Goal: Transaction & Acquisition: Obtain resource

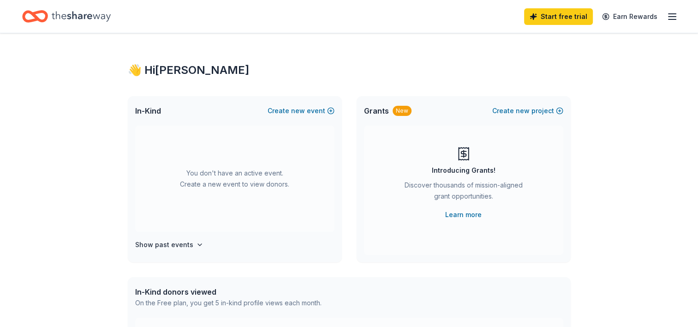
click at [256, 170] on div "You don't have an active event. Create a new event to view donors." at bounding box center [234, 178] width 199 height 106
click at [229, 179] on div "You don't have an active event. Create a new event to view donors." at bounding box center [234, 178] width 199 height 106
click at [675, 11] on icon "button" at bounding box center [671, 16] width 11 height 11
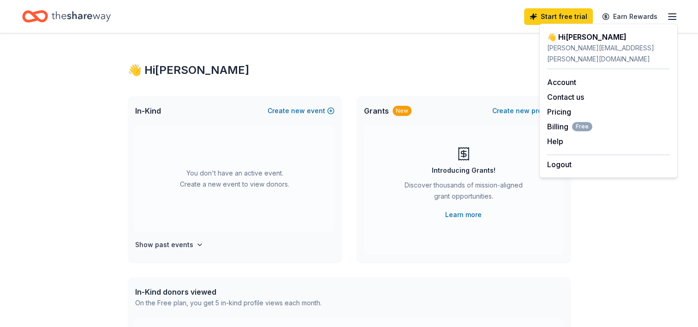
click at [618, 213] on div "👋 Hi Melissa In-Kind Create new event You don't have an active event. Create a …" at bounding box center [349, 302] width 698 height 539
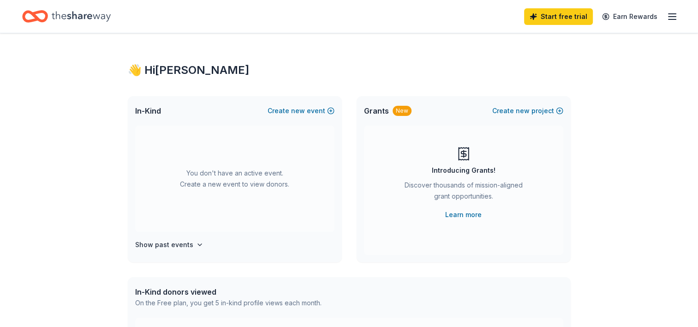
click at [472, 37] on div "👋 Hi Melissa In-Kind Create new event You don't have an active event. Create a …" at bounding box center [349, 302] width 472 height 539
click at [671, 12] on icon "button" at bounding box center [671, 16] width 11 height 11
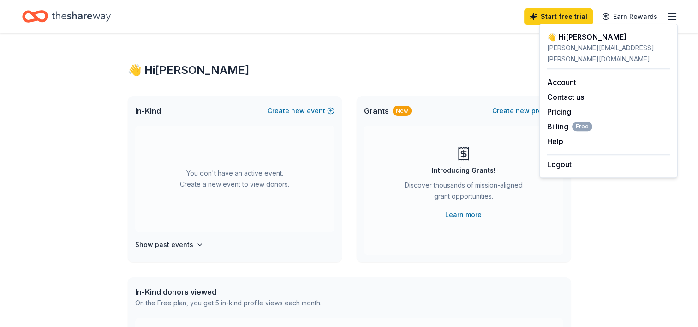
click at [85, 21] on icon "Home" at bounding box center [81, 16] width 59 height 19
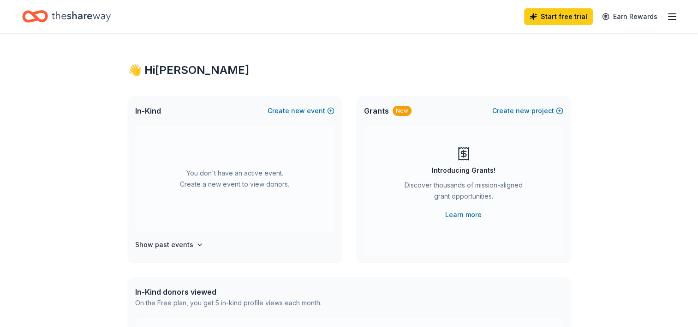
click at [87, 13] on icon "Home" at bounding box center [81, 16] width 59 height 19
click at [249, 189] on div "You don't have an active event. Create a new event to view donors." at bounding box center [234, 178] width 199 height 106
click at [250, 188] on div "You don't have an active event. Create a new event to view donors." at bounding box center [234, 178] width 199 height 106
click at [185, 245] on h4 "Show past events" at bounding box center [164, 244] width 58 height 11
click at [575, 77] on div "👋 Hi Melissa In-Kind Create new event You don't have an active event. Create a …" at bounding box center [349, 302] width 472 height 539
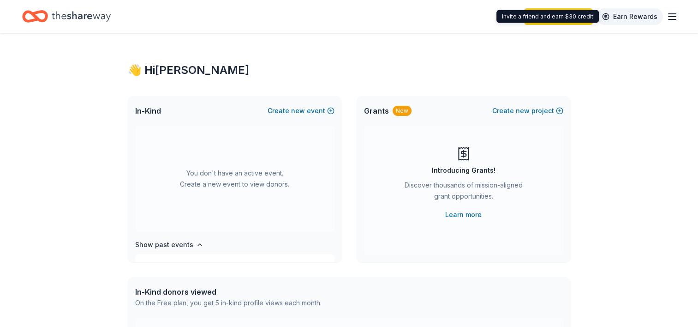
click at [631, 16] on link "Earn Rewards" at bounding box center [629, 16] width 66 height 17
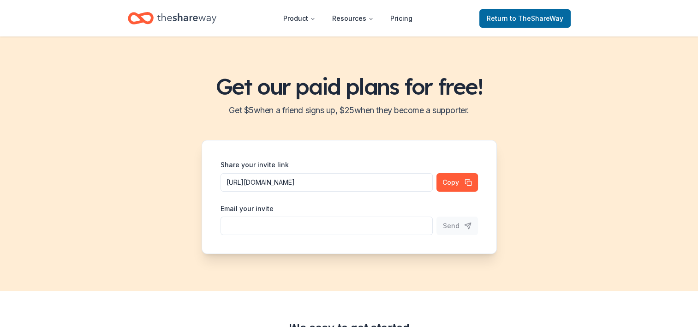
click at [582, 170] on div "Get our paid plans for free! Get $ 5 when a friend signs up, $ 25 when they bec…" at bounding box center [349, 163] width 698 height 254
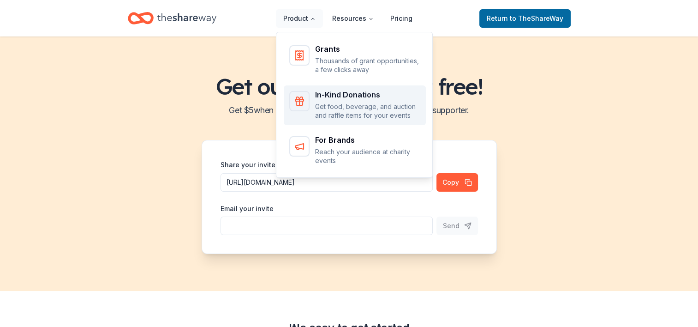
click at [334, 107] on p "Get food, beverage, and auction and raffle items for your events" at bounding box center [367, 111] width 105 height 18
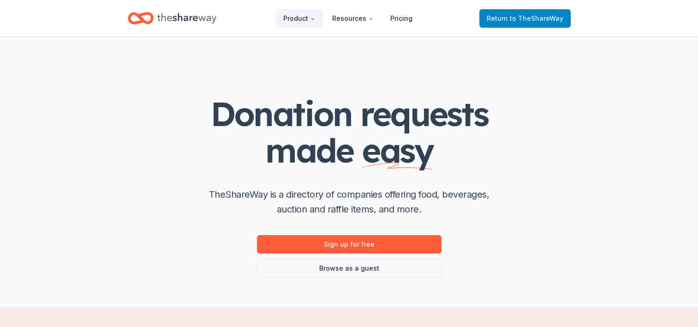
click at [541, 23] on span "Return to TheShareWay" at bounding box center [525, 18] width 77 height 11
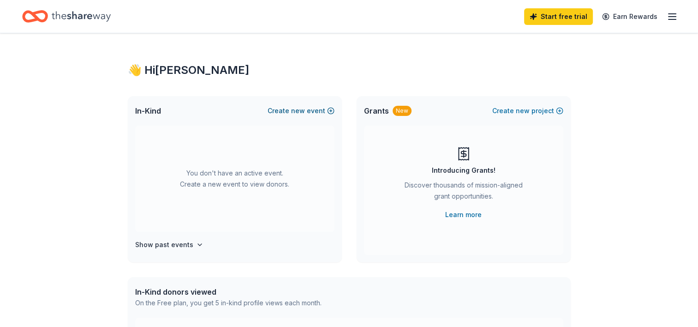
click at [330, 110] on button "Create new event" at bounding box center [300, 110] width 67 height 11
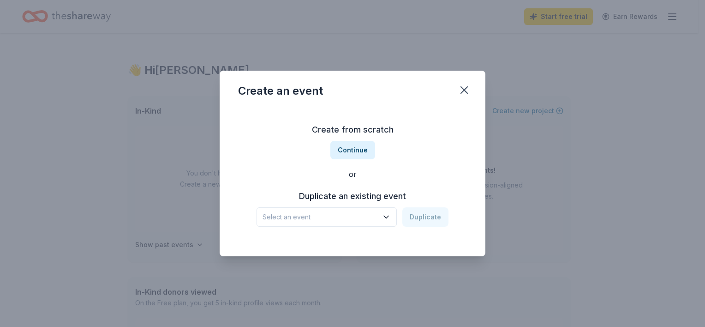
click at [369, 215] on span "Select an event" at bounding box center [319, 216] width 115 height 11
click at [298, 253] on div "May 17, 2024 · LA" at bounding box center [300, 252] width 68 height 11
click at [421, 218] on button "Duplicate" at bounding box center [425, 216] width 46 height 19
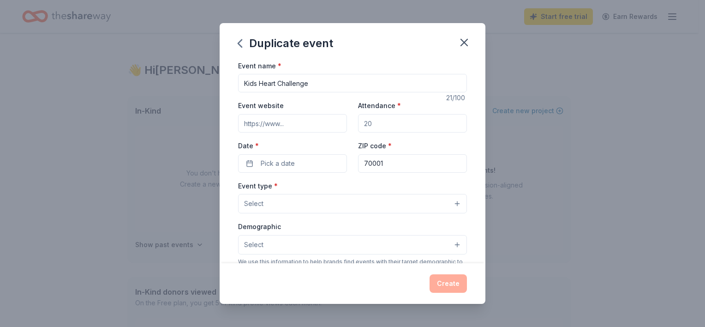
click at [369, 124] on input "Attendance *" at bounding box center [412, 123] width 109 height 18
click at [297, 159] on button "Pick a date" at bounding box center [292, 163] width 109 height 18
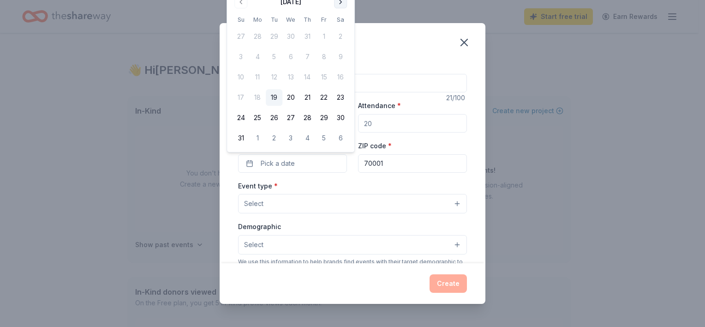
click at [339, 2] on button "Go to next month" at bounding box center [340, 1] width 13 height 13
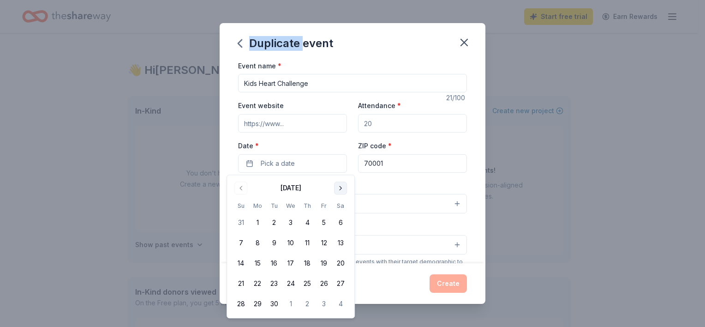
click at [339, 2] on div "Duplicate event Event name * Kids Heart Challenge 21 /100 Event website Attenda…" at bounding box center [352, 163] width 705 height 327
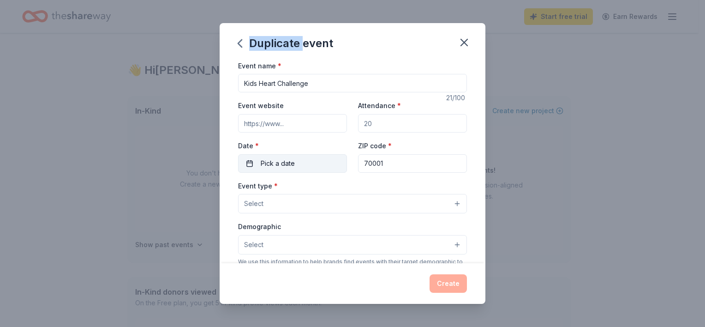
click at [318, 162] on button "Pick a date" at bounding box center [292, 163] width 109 height 18
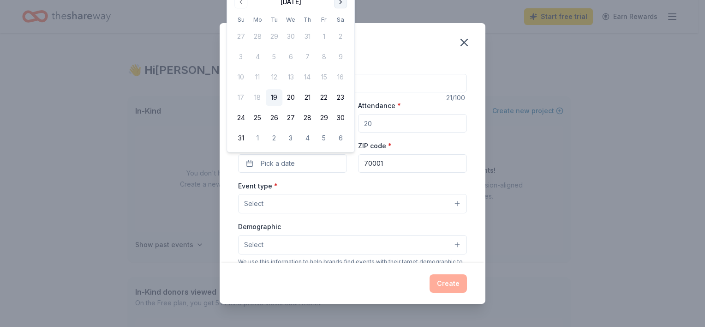
click at [342, 4] on button "Go to next month" at bounding box center [340, 1] width 13 height 13
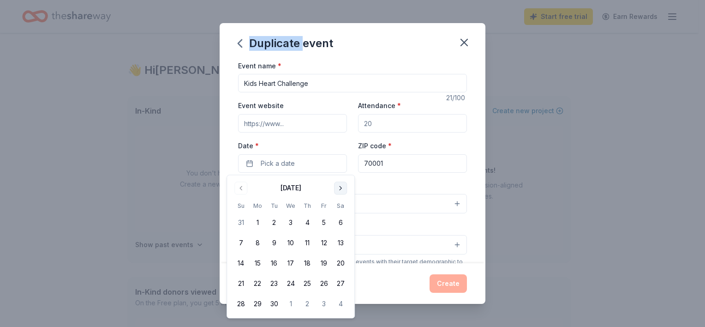
click at [343, 184] on button "Go to next month" at bounding box center [340, 187] width 13 height 13
click at [323, 304] on button "31" at bounding box center [323, 304] width 17 height 17
click at [463, 131] on div "Event name * Kids Heart Challenge 21 /100 Event website Attendance * Date * 10/…" at bounding box center [353, 161] width 266 height 203
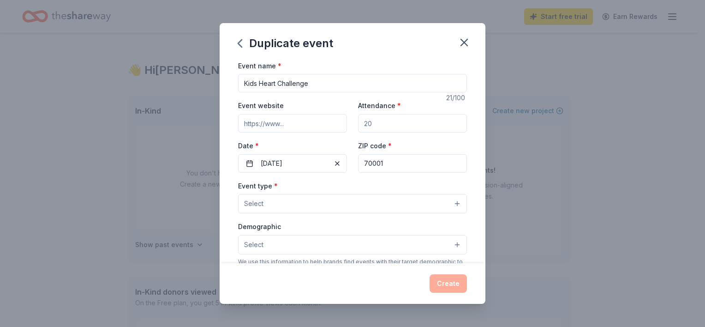
scroll to position [46, 0]
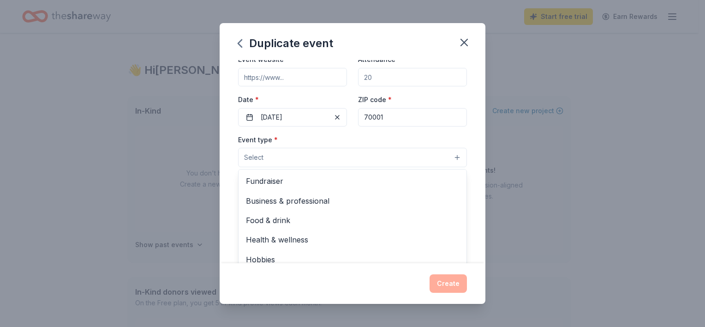
click at [413, 155] on button "Select" at bounding box center [352, 157] width 229 height 19
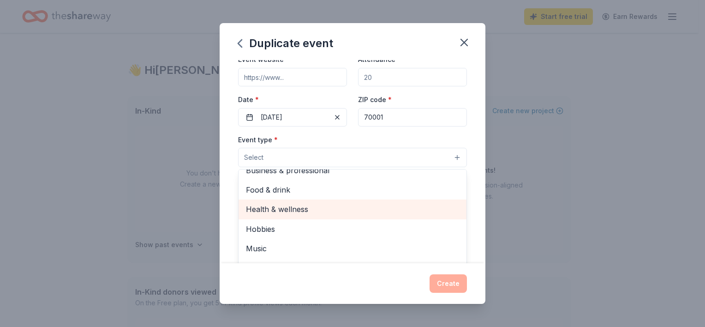
click at [299, 206] on span "Health & wellness" at bounding box center [352, 209] width 213 height 12
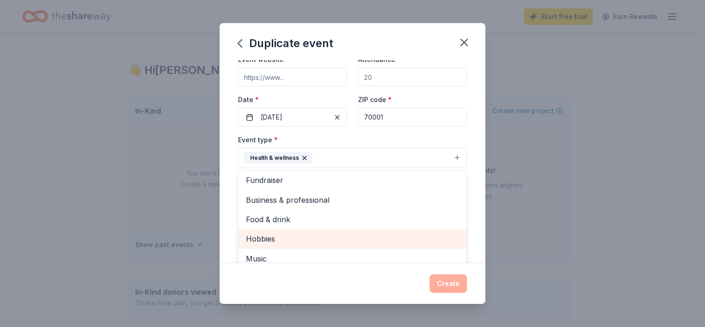
scroll to position [0, 0]
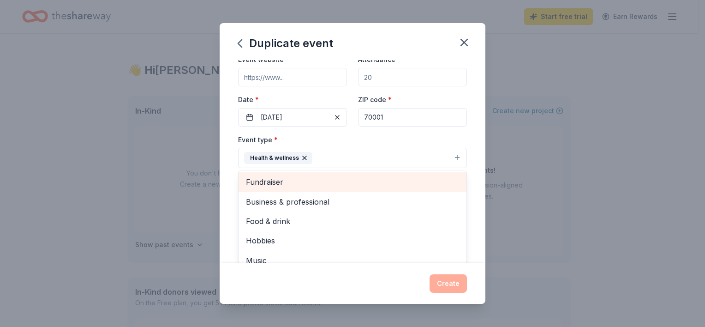
click at [286, 179] on span "Fundraiser" at bounding box center [352, 182] width 213 height 12
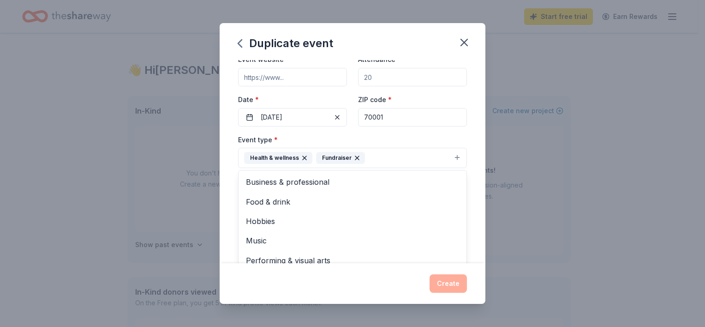
click at [452, 280] on div "Duplicate event Event name * Kids Heart Challenge 21 /100 Event website Attenda…" at bounding box center [353, 163] width 266 height 280
click at [325, 200] on button "Select" at bounding box center [352, 199] width 229 height 19
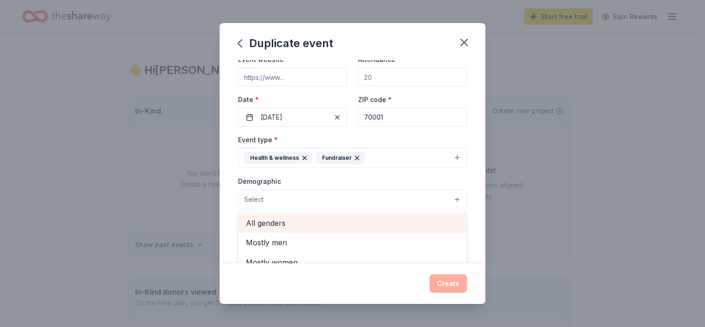
click at [309, 220] on span "All genders" at bounding box center [352, 223] width 213 height 12
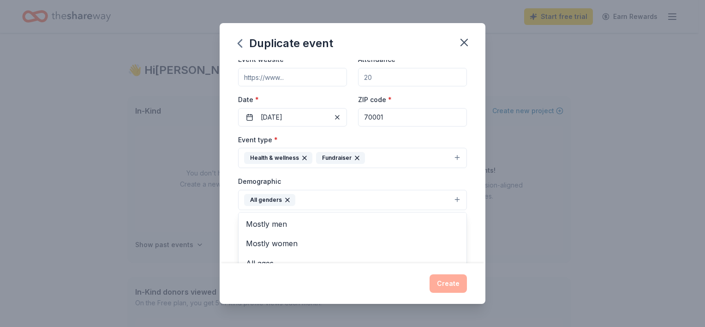
click at [476, 200] on div "Event name * Kids Heart Challenge 21 /100 Event website Attendance * Date * 10/…" at bounding box center [353, 161] width 266 height 203
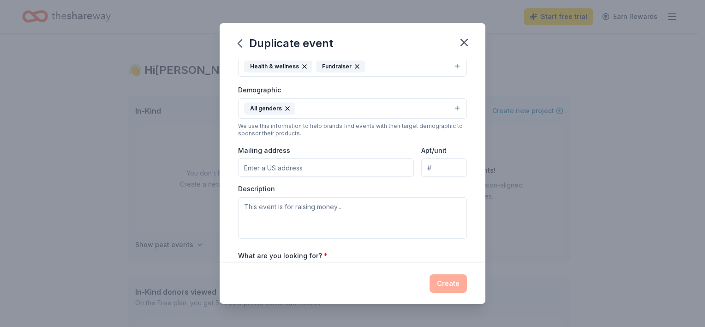
scroll to position [138, 0]
click at [325, 166] on input "Mailing address" at bounding box center [326, 166] width 176 height 18
type input "110 Veterans Blvd"
type input "Suite 160"
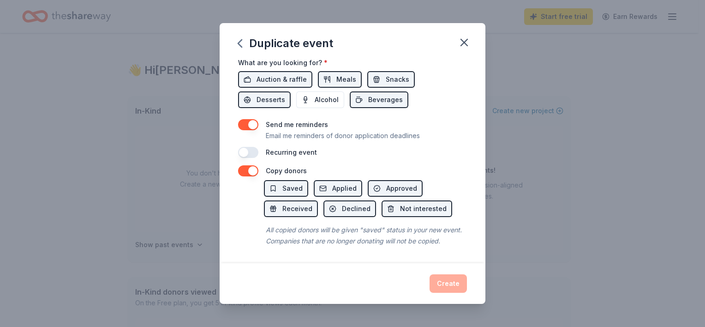
scroll to position [340, 0]
click at [450, 276] on div "Create" at bounding box center [352, 283] width 229 height 18
click at [451, 282] on div "Create" at bounding box center [352, 283] width 229 height 18
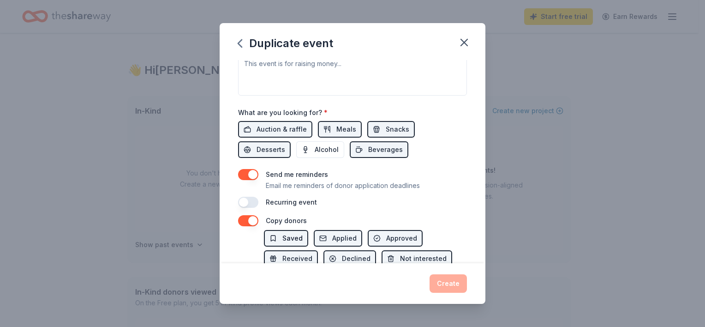
scroll to position [294, 0]
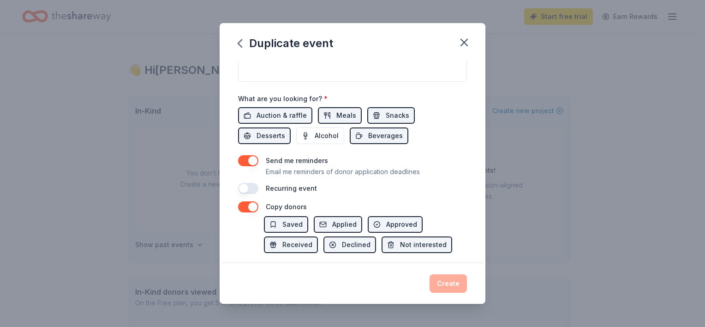
click at [258, 157] on button "button" at bounding box center [248, 160] width 20 height 11
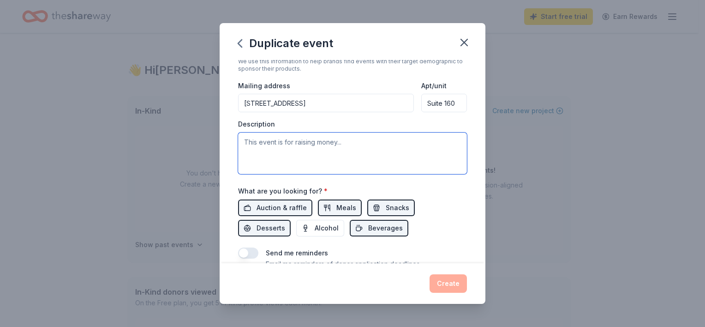
click at [358, 138] on textarea at bounding box center [352, 153] width 229 height 42
click at [358, 146] on textarea at bounding box center [352, 153] width 229 height 42
click at [360, 143] on textarea at bounding box center [352, 153] width 229 height 42
click at [306, 148] on textarea at bounding box center [352, 153] width 229 height 42
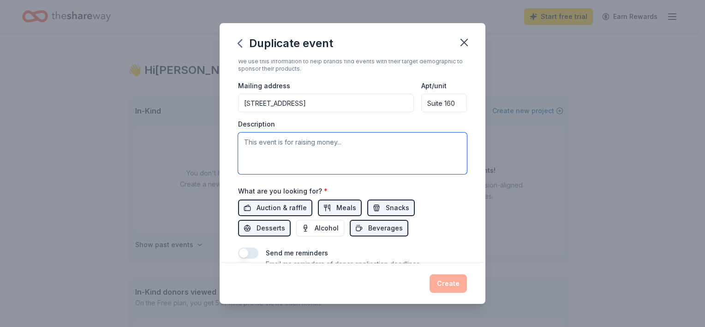
click at [305, 150] on textarea at bounding box center [352, 153] width 229 height 42
type textarea "a"
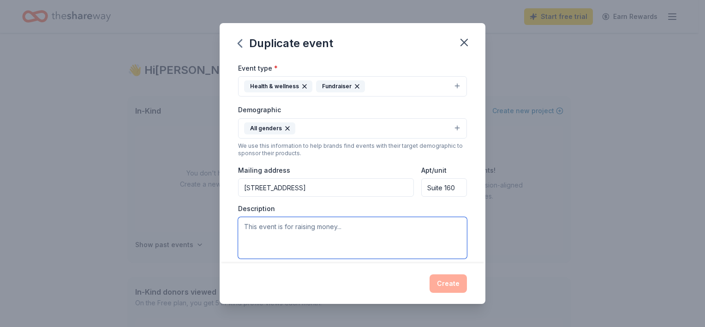
scroll to position [138, 0]
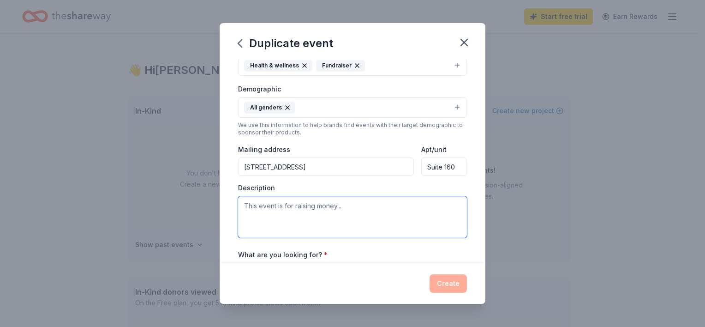
click at [272, 209] on textarea at bounding box center [352, 217] width 229 height 42
paste textarea "This year, we’re teaming up with the Lifesavers League—ready to inspire student…"
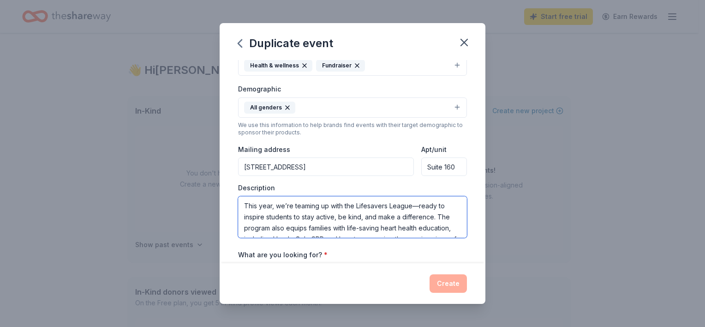
scroll to position [0, 0]
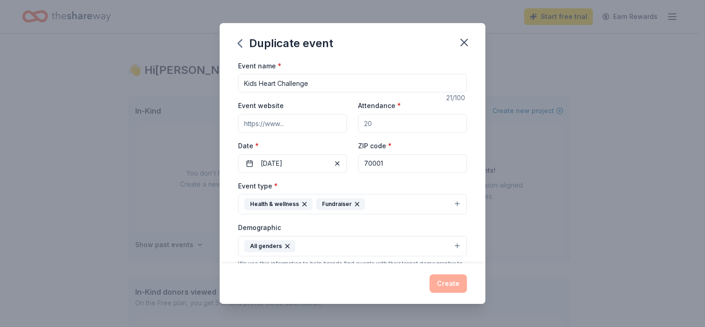
type textarea "This year, we’re teaming up with the Lifesavers League—ready to inspire student…"
click at [297, 129] on input "Event website" at bounding box center [292, 123] width 109 height 18
click at [292, 121] on input "Event website" at bounding box center [292, 123] width 109 height 18
type input "www.heart.org/KHC"
click at [232, 162] on div "Event name * Kids Heart Challenge 21 /100 Event website www.heart.org/KHC Atten…" at bounding box center [353, 161] width 266 height 203
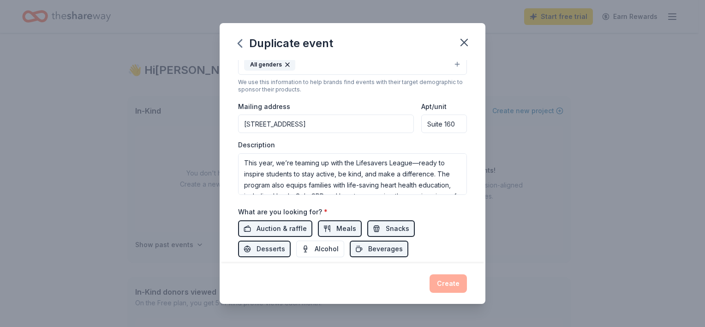
scroll to position [184, 0]
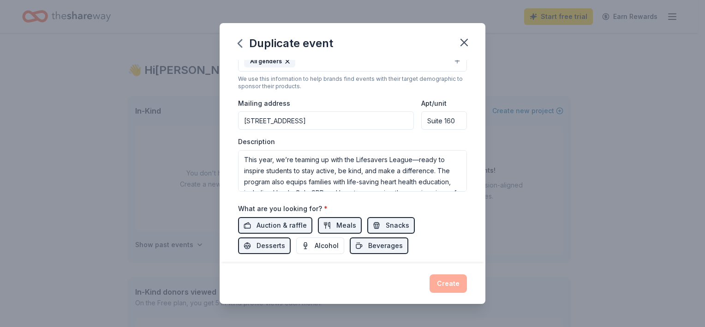
click at [437, 278] on div "Create" at bounding box center [352, 283] width 229 height 18
click at [297, 225] on span "Auction & raffle" at bounding box center [281, 225] width 50 height 11
click at [336, 223] on span "Meals" at bounding box center [346, 225] width 20 height 11
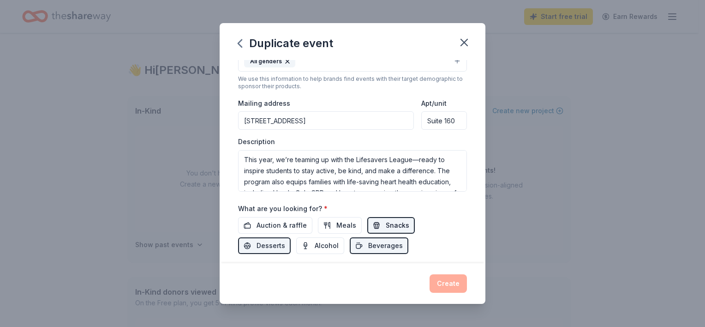
click at [386, 222] on span "Snacks" at bounding box center [398, 225] width 24 height 11
click at [277, 243] on span "Desserts" at bounding box center [270, 245] width 29 height 11
drag, startPoint x: 377, startPoint y: 243, endPoint x: 394, endPoint y: 242, distance: 17.1
click at [377, 243] on span "Beverages" at bounding box center [385, 245] width 35 height 11
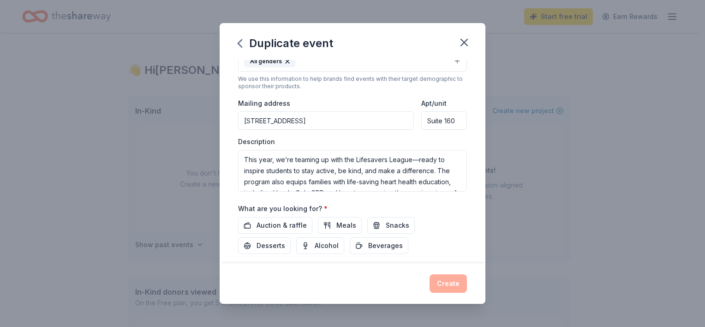
scroll to position [323, 0]
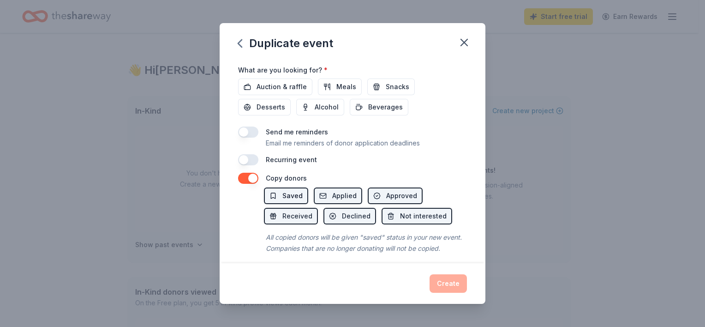
click at [291, 194] on span "Saved" at bounding box center [292, 195] width 20 height 11
click at [443, 283] on div "Create" at bounding box center [352, 283] width 229 height 18
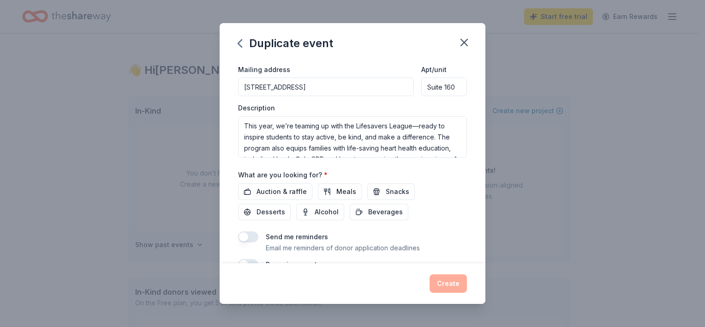
scroll to position [202, 0]
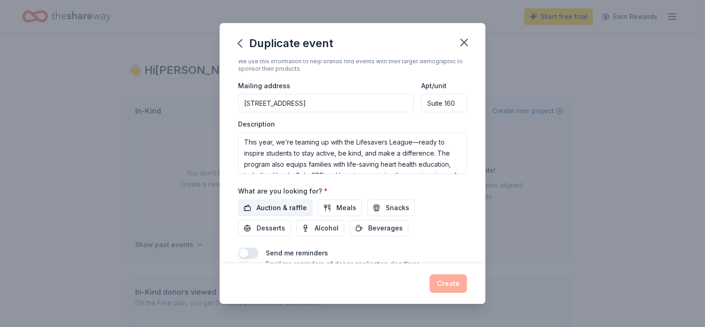
click at [289, 205] on span "Auction & raffle" at bounding box center [281, 207] width 50 height 11
click at [339, 210] on span "Meals" at bounding box center [346, 207] width 20 height 11
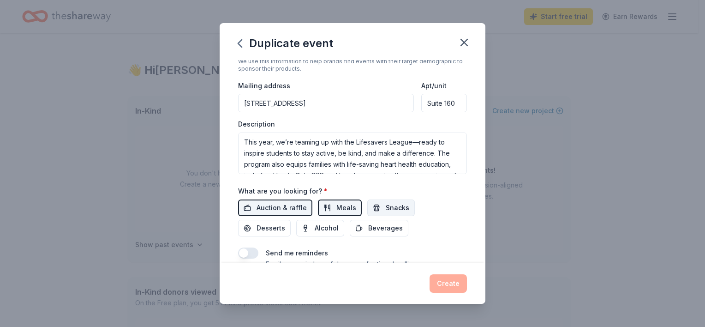
click at [386, 205] on span "Snacks" at bounding box center [398, 207] width 24 height 11
click at [384, 224] on span "Beverages" at bounding box center [385, 227] width 35 height 11
click at [269, 224] on span "Desserts" at bounding box center [270, 227] width 29 height 11
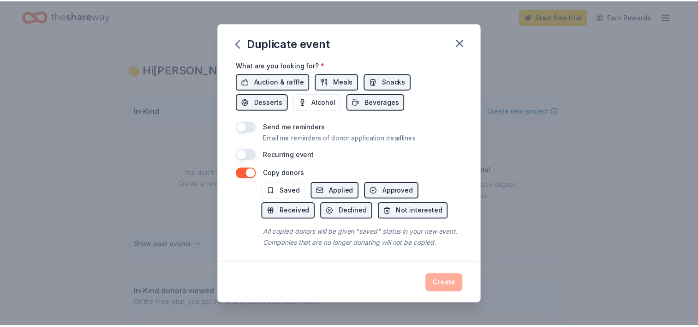
scroll to position [340, 0]
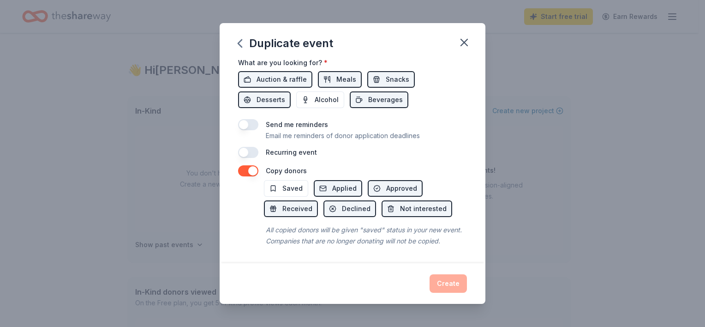
click at [450, 285] on div "Create" at bounding box center [352, 283] width 229 height 18
drag, startPoint x: 651, startPoint y: 123, endPoint x: 471, endPoint y: 15, distance: 210.0
click at [650, 123] on div "Duplicate event Event name * Kids Heart Challenge 21 /100 Event website www.hea…" at bounding box center [352, 163] width 705 height 327
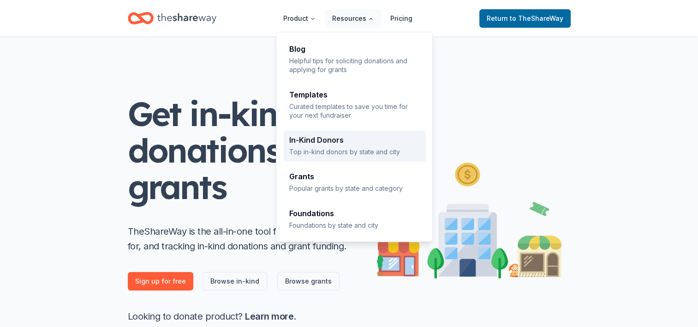
click at [332, 147] on p "Top in-kind donors by state and city" at bounding box center [354, 151] width 131 height 9
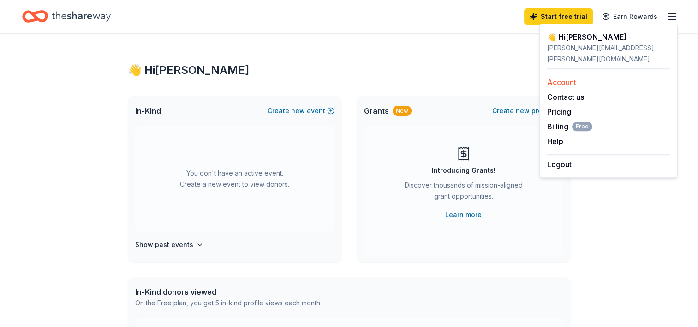
click at [570, 77] on link "Account" at bounding box center [561, 81] width 29 height 9
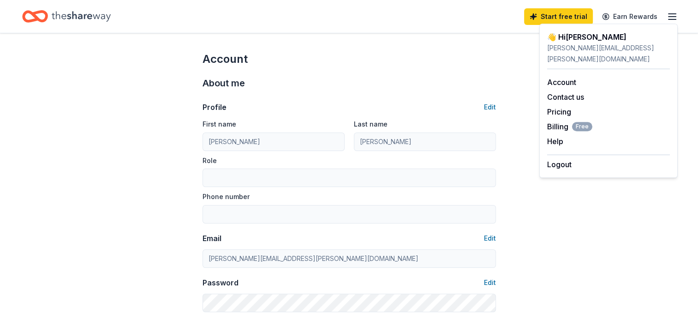
click at [365, 93] on div "Profile Edit First name Melissa Last name Mitchell Role Phone number Email Edit…" at bounding box center [348, 200] width 293 height 221
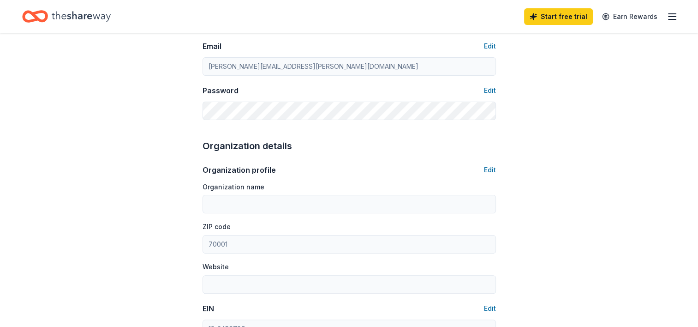
scroll to position [231, 0]
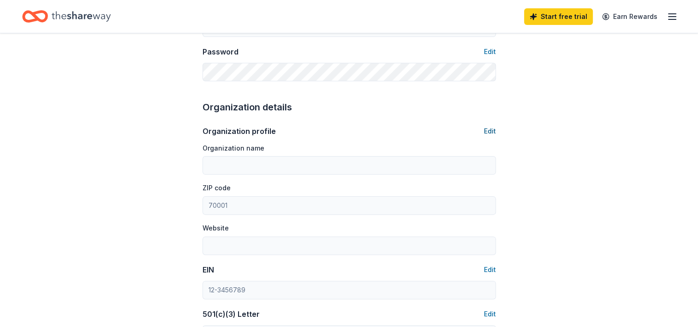
click at [489, 129] on button "Edit" at bounding box center [490, 130] width 12 height 11
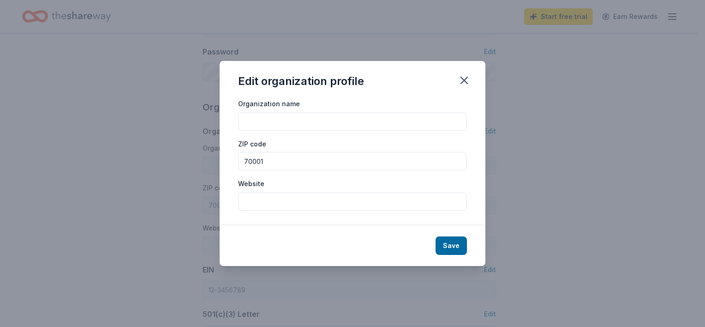
click at [304, 124] on input "Organization name" at bounding box center [352, 121] width 229 height 18
type input "American Heart Association"
click at [452, 248] on button "Save" at bounding box center [450, 245] width 31 height 18
type input "American Heart Association"
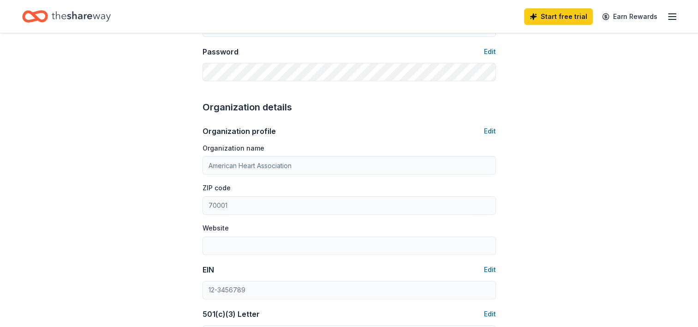
click at [611, 181] on div "Account About me Profile Edit First name Melissa Last name Mitchell Role Phone …" at bounding box center [349, 214] width 698 height 823
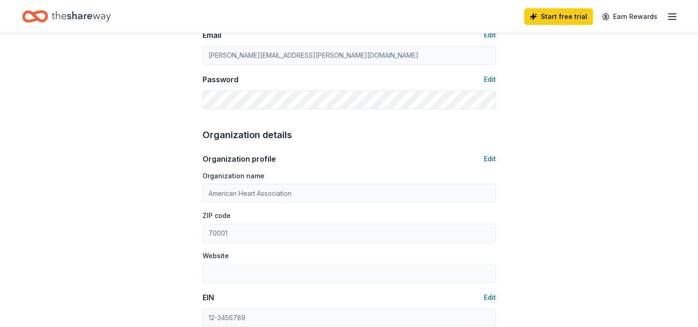
scroll to position [0, 0]
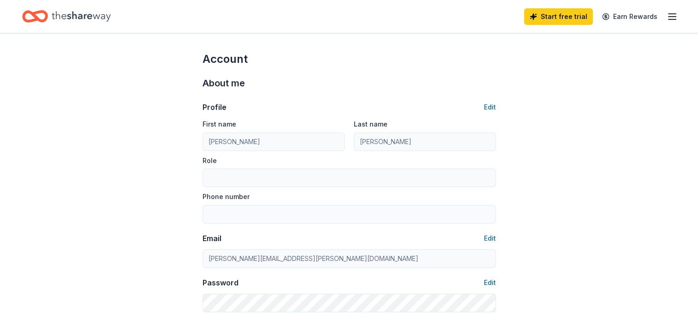
drag, startPoint x: 647, startPoint y: 72, endPoint x: 675, endPoint y: 23, distance: 56.4
click at [671, 19] on line "button" at bounding box center [671, 19] width 7 height 0
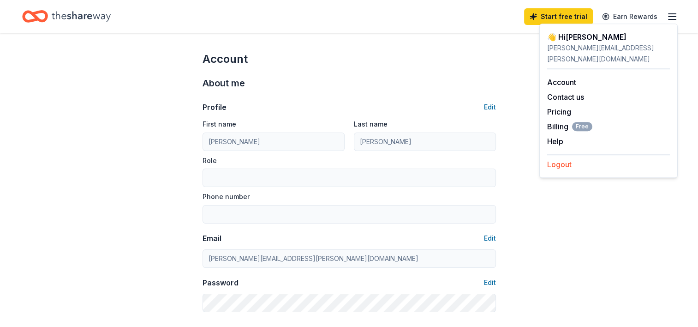
click at [563, 159] on button "Logout" at bounding box center [559, 164] width 24 height 11
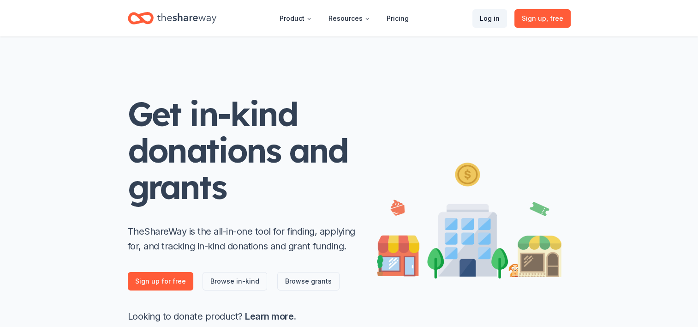
click at [489, 18] on link "Log in" at bounding box center [489, 18] width 35 height 18
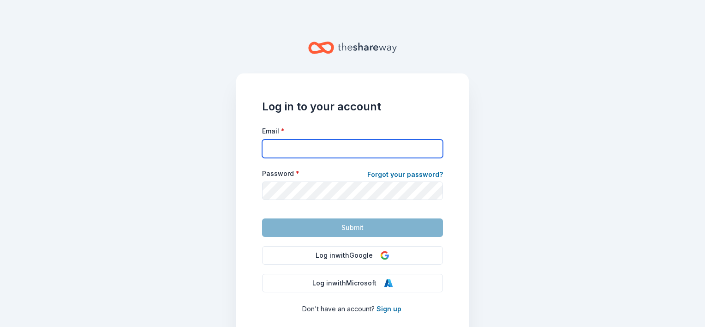
type input "melissa.mitchell@heart.org"
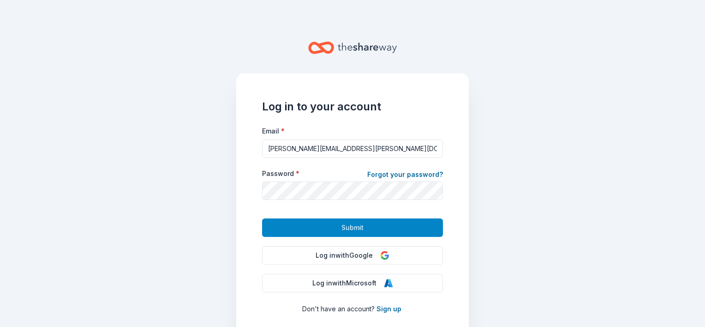
click at [347, 230] on span "Submit" at bounding box center [352, 227] width 22 height 11
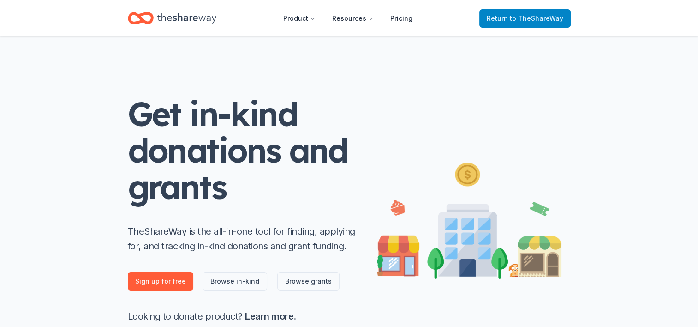
click at [553, 21] on span "to TheShareWay" at bounding box center [536, 18] width 53 height 8
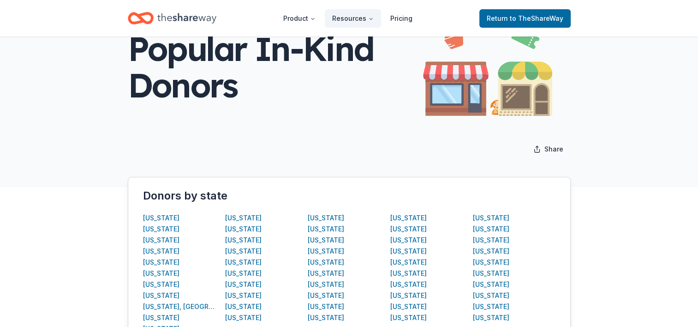
scroll to position [138, 0]
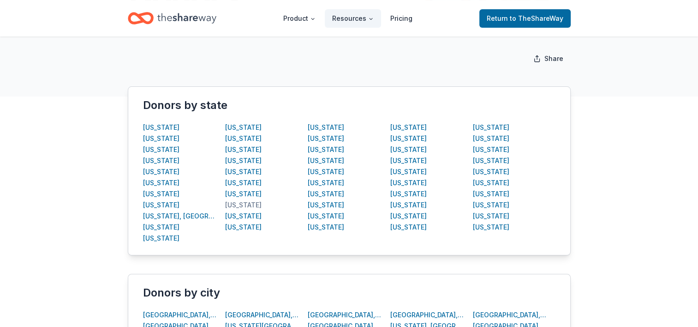
click at [245, 207] on div "Louisiana" at bounding box center [243, 204] width 36 height 11
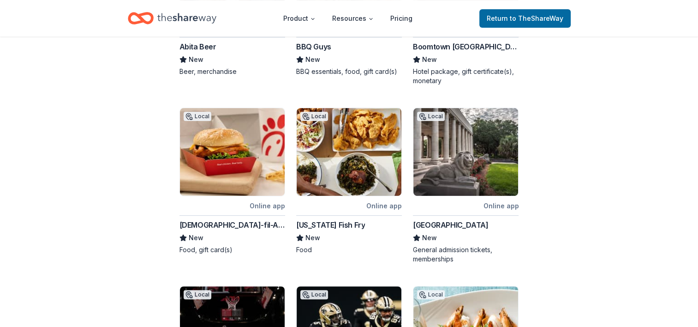
scroll to position [277, 0]
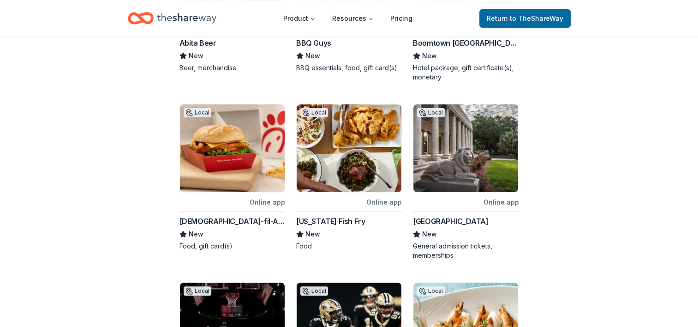
click at [223, 144] on img at bounding box center [232, 148] width 105 height 88
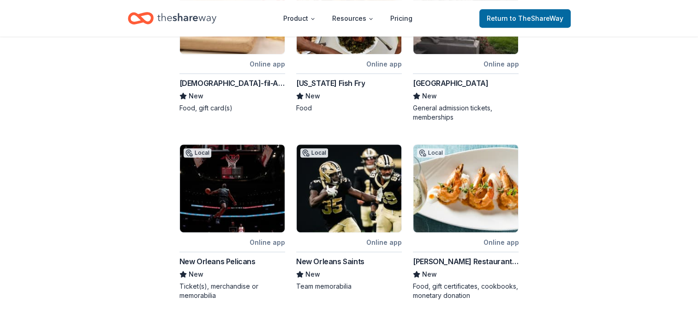
scroll to position [415, 0]
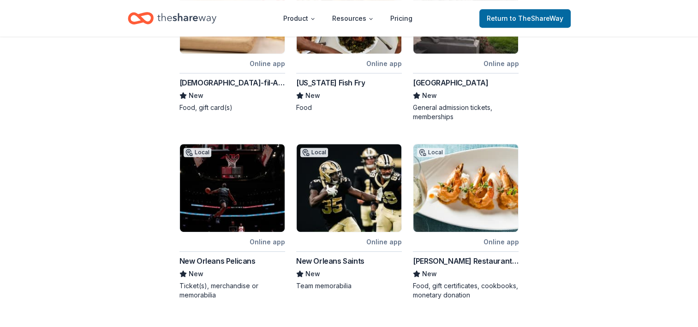
click at [336, 207] on img at bounding box center [349, 188] width 105 height 88
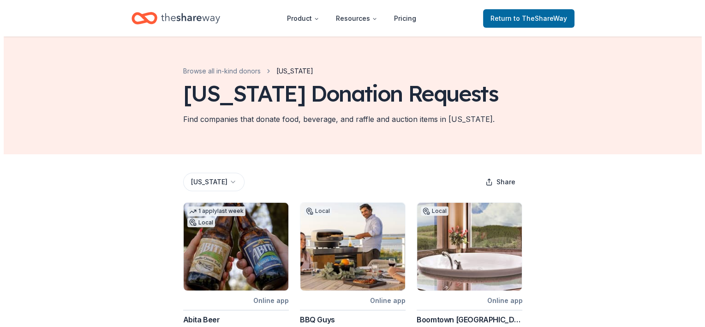
scroll to position [0, 0]
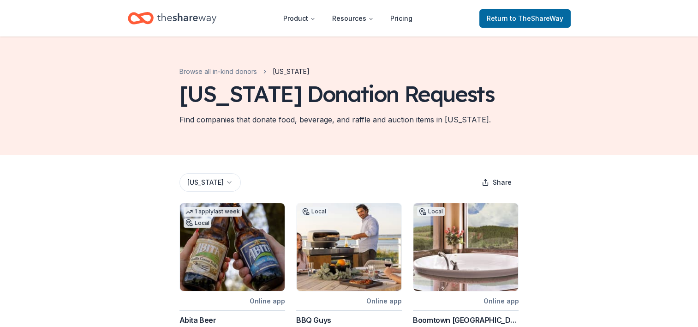
click at [222, 182] on html "Product Resources Pricing Return to TheShareWay Browse all in-kind donors Louis…" at bounding box center [349, 163] width 698 height 327
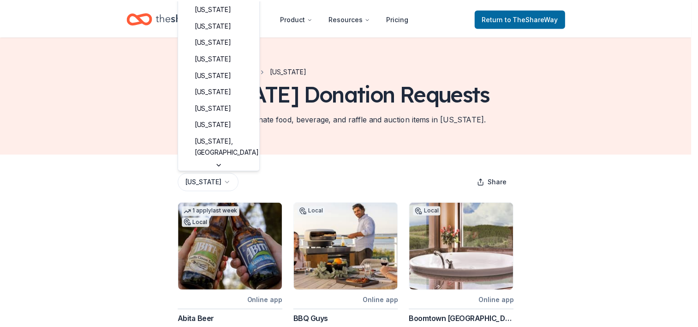
scroll to position [155, 0]
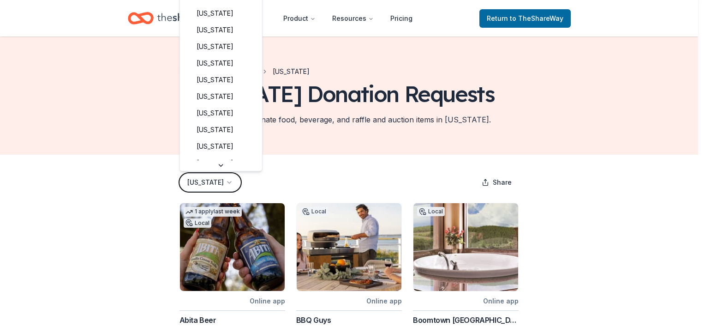
click at [402, 159] on html "Product Resources Pricing Return to TheShareWay Browse all in-kind donors Louis…" at bounding box center [352, 163] width 705 height 327
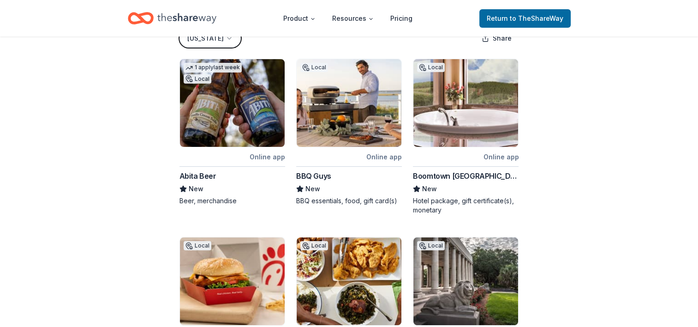
scroll to position [138, 0]
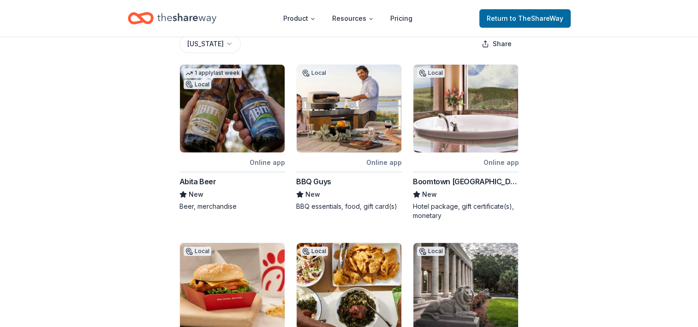
click at [464, 121] on img at bounding box center [465, 109] width 105 height 88
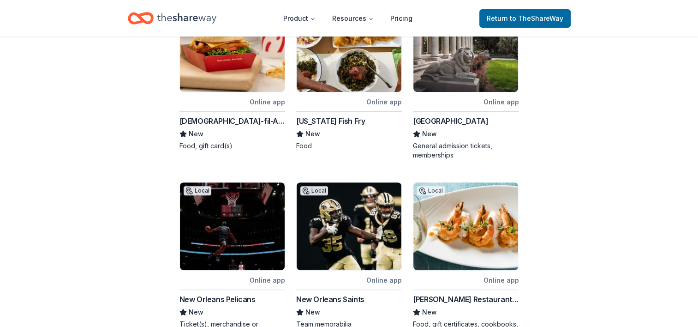
scroll to position [369, 0]
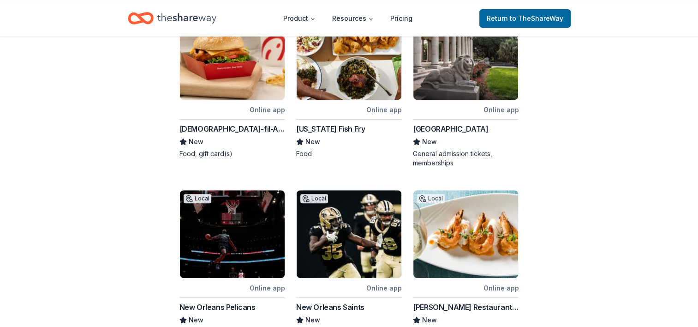
click at [340, 127] on div "Louisiana Fish Fry" at bounding box center [330, 128] width 69 height 11
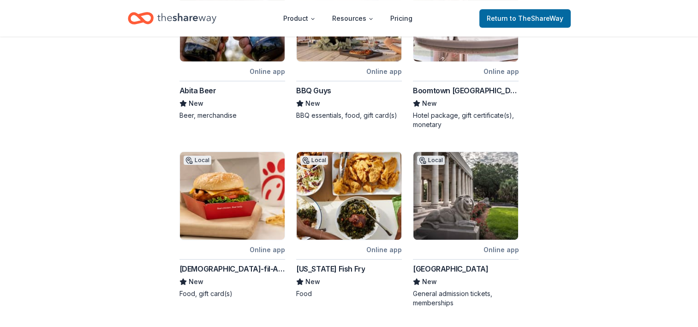
scroll to position [231, 0]
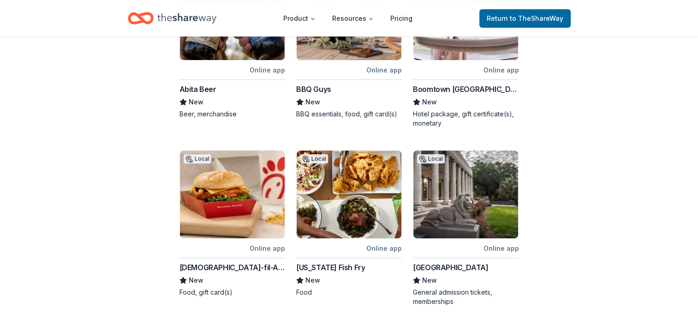
click at [238, 213] on img at bounding box center [232, 194] width 105 height 88
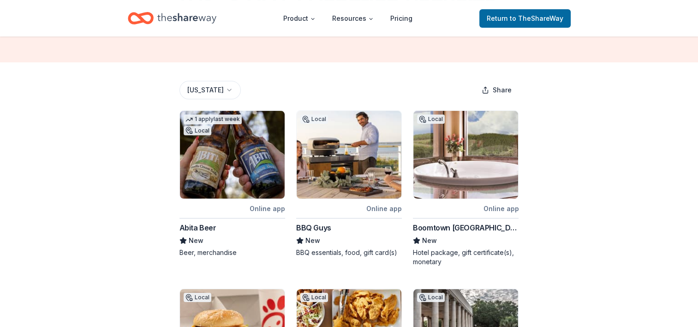
click at [243, 166] on img at bounding box center [232, 155] width 105 height 88
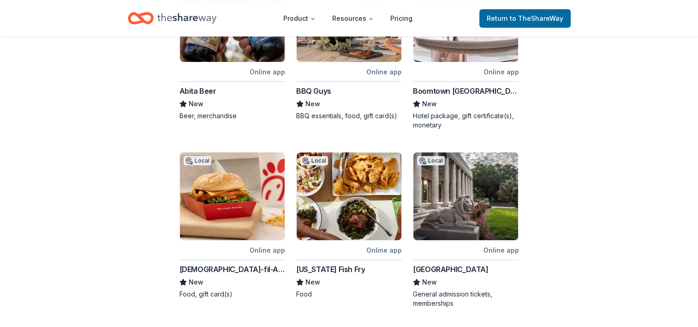
scroll to position [231, 0]
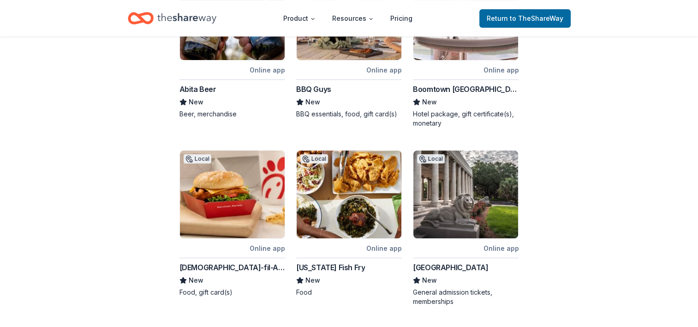
click at [347, 206] on img at bounding box center [349, 194] width 105 height 88
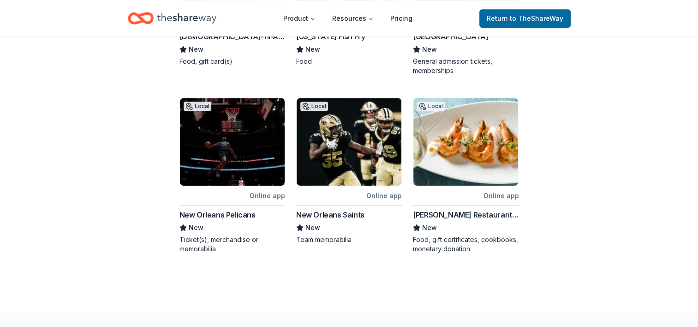
scroll to position [0, 0]
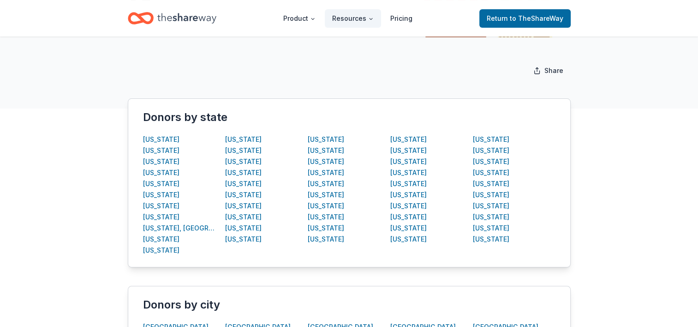
scroll to position [145, 0]
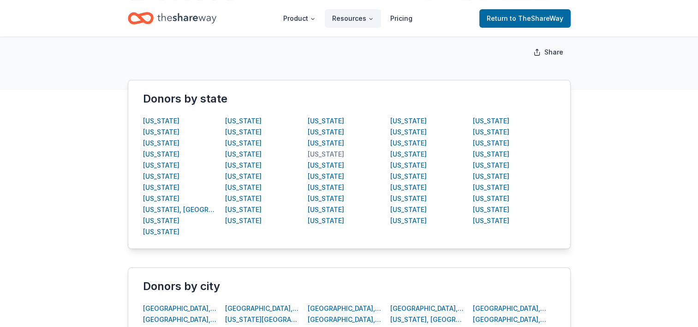
click at [328, 154] on div "Mississippi" at bounding box center [326, 153] width 36 height 11
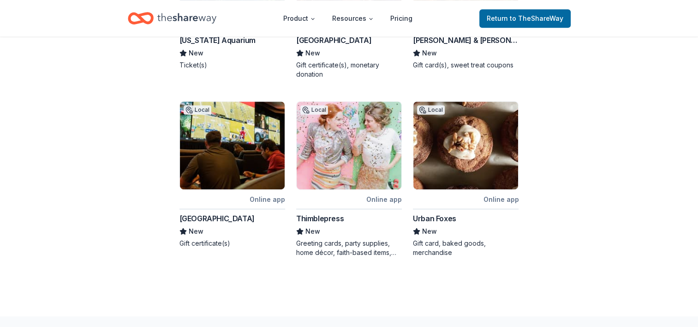
scroll to position [467, 0]
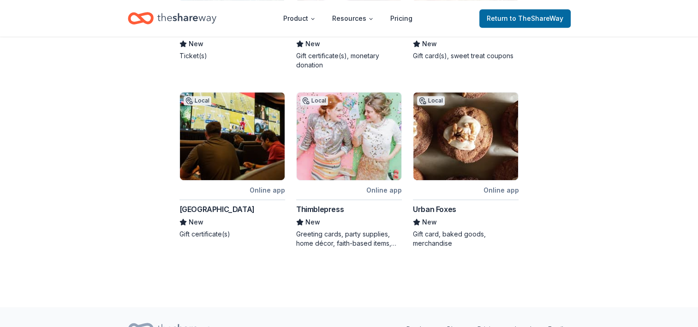
click at [235, 209] on div "[GEOGRAPHIC_DATA]" at bounding box center [216, 208] width 75 height 11
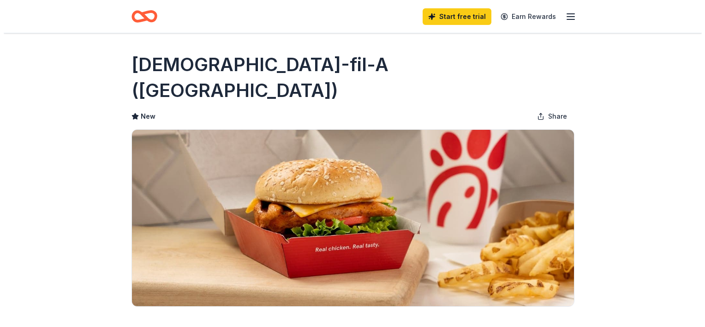
scroll to position [92, 0]
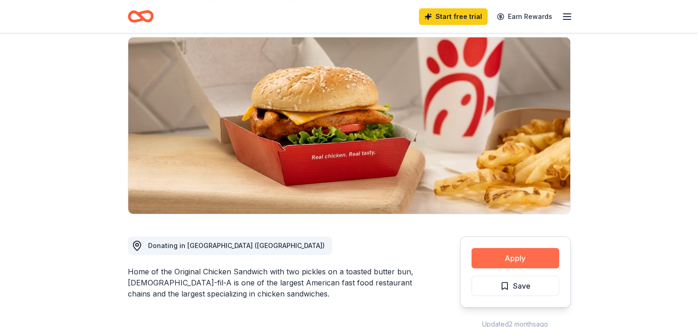
click at [506, 248] on button "Apply" at bounding box center [515, 258] width 88 height 20
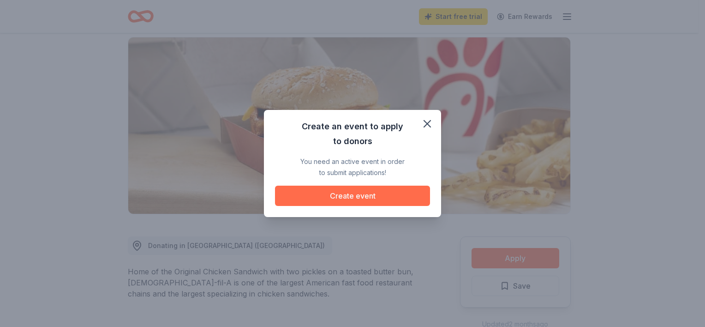
click at [376, 200] on button "Create event" at bounding box center [352, 195] width 155 height 20
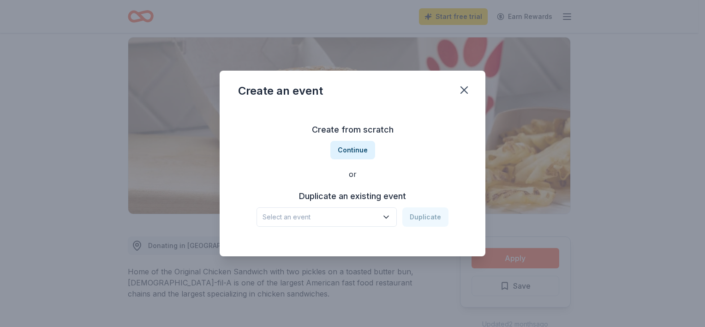
click at [341, 212] on span "Select an event" at bounding box center [319, 216] width 115 height 11
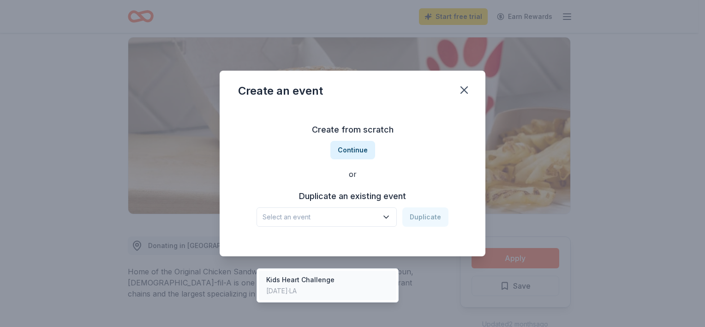
click at [316, 285] on div "May 17, 2024 · LA" at bounding box center [300, 290] width 68 height 11
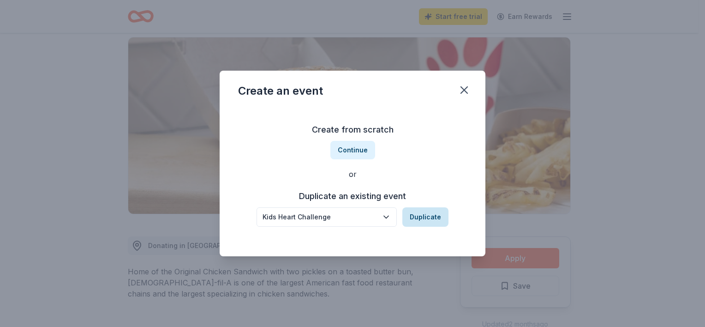
click at [432, 214] on button "Duplicate" at bounding box center [425, 216] width 46 height 19
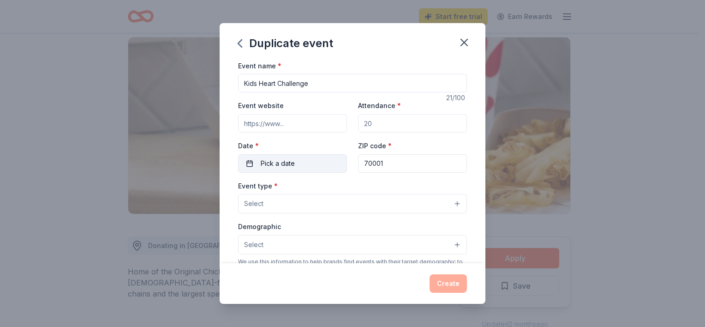
click at [306, 157] on button "Pick a date" at bounding box center [292, 163] width 109 height 18
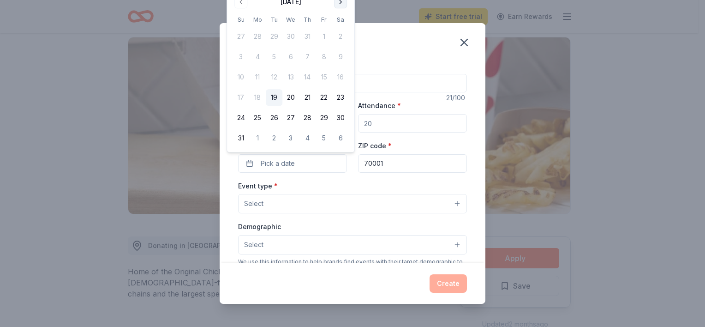
click at [340, 2] on button "Go to next month" at bounding box center [340, 1] width 13 height 13
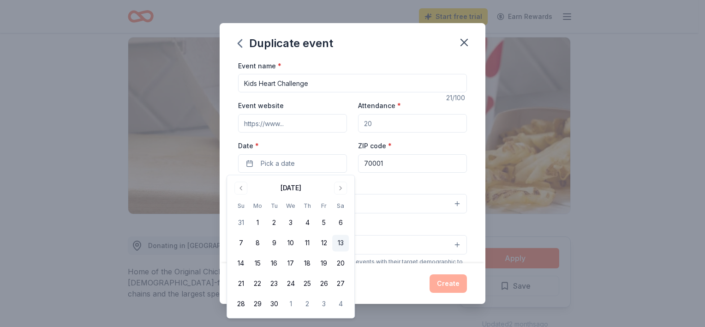
click at [336, 243] on button "13" at bounding box center [340, 243] width 17 height 17
click at [474, 234] on div "Event name * Kids Heart Challenge 21 /100 Event website Attendance * Date * 09/…" at bounding box center [353, 161] width 266 height 203
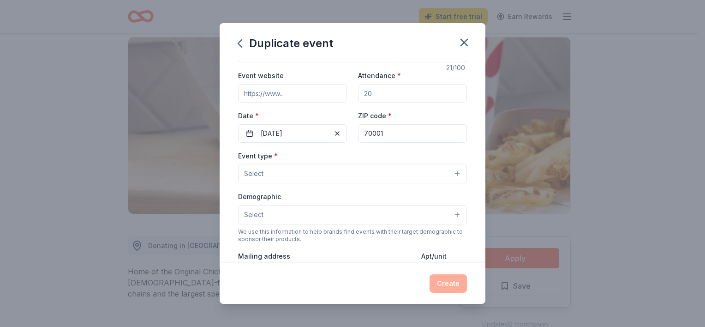
scroll to position [46, 0]
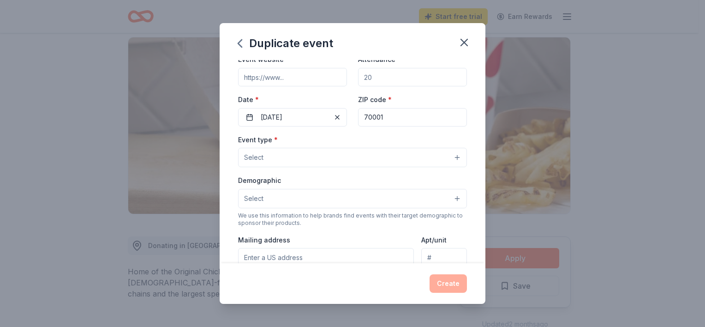
click at [273, 158] on button "Select" at bounding box center [352, 157] width 229 height 19
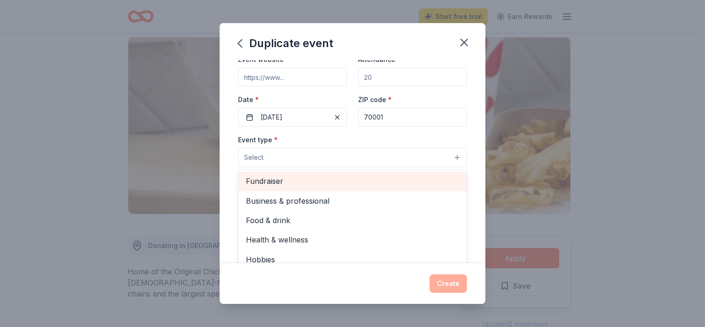
click at [270, 182] on span "Fundraiser" at bounding box center [352, 181] width 213 height 12
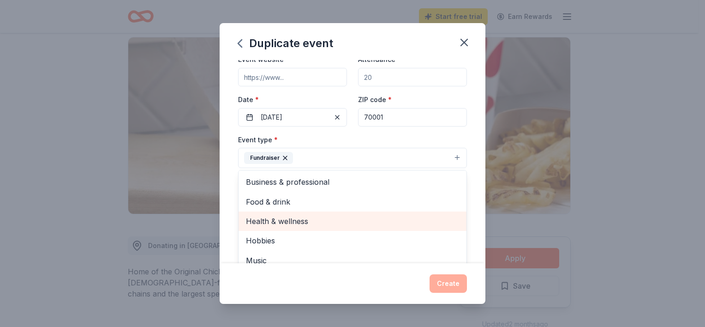
drag, startPoint x: 284, startPoint y: 199, endPoint x: 288, endPoint y: 220, distance: 20.8
click at [288, 220] on div "Business & professional Food & drink Health & wellness Hobbies Music Performing…" at bounding box center [352, 225] width 229 height 111
click at [288, 220] on span "Health & wellness" at bounding box center [352, 221] width 213 height 12
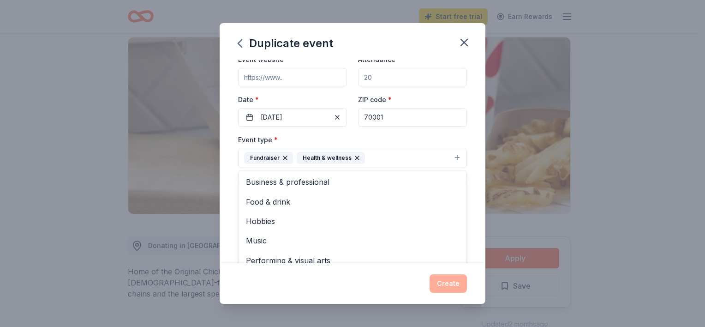
scroll to position [92, 0]
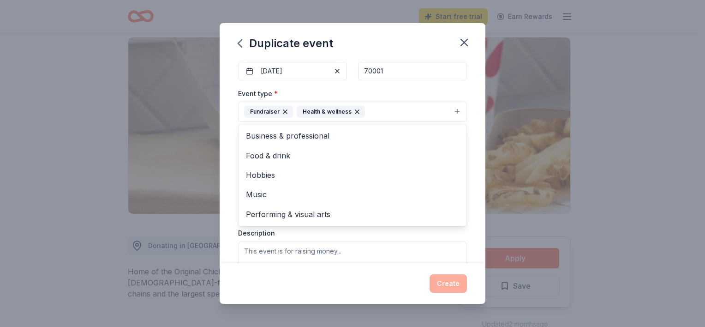
click at [468, 209] on div "Event name * Kids Heart Challenge 21 /100 Event website Attendance * Date * 09/…" at bounding box center [353, 161] width 266 height 203
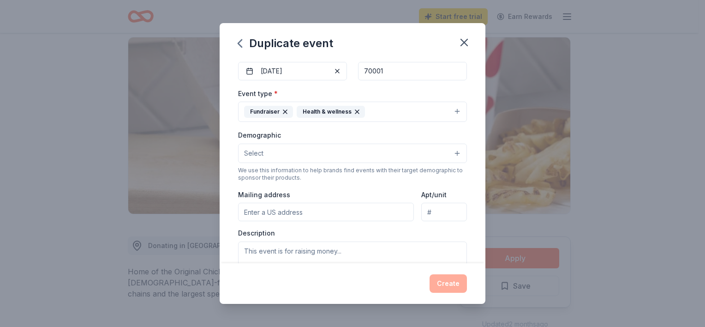
scroll to position [138, 0]
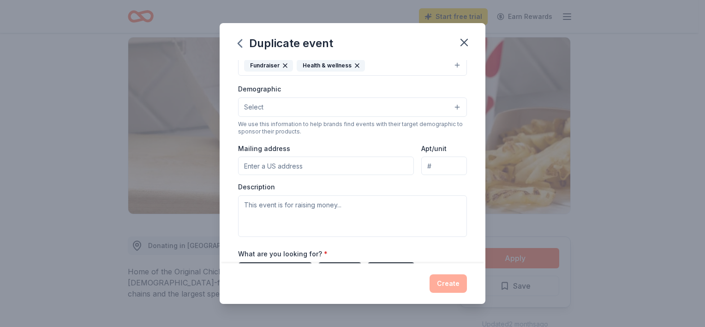
click at [306, 166] on input "Mailing address" at bounding box center [326, 165] width 176 height 18
type input "110 Veterans Blvd"
type input "www.heart.org/KHC"
type input "Suite 160"
type textarea "This year, we’re teaming up with the Lifesavers League—ready to inspire student…"
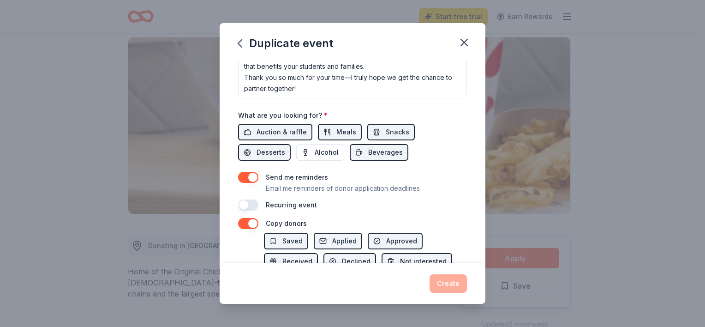
scroll to position [339, 0]
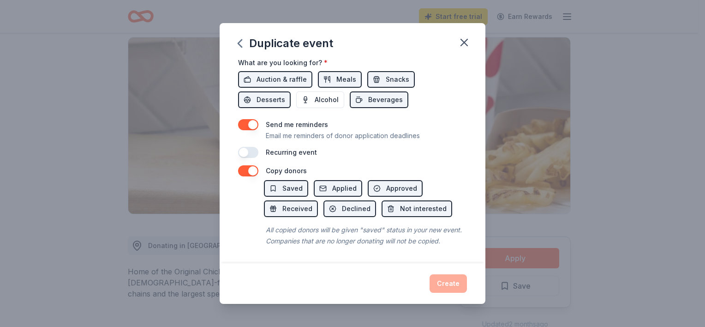
click at [450, 280] on div "Create" at bounding box center [352, 283] width 229 height 18
click at [257, 165] on button "button" at bounding box center [248, 170] width 20 height 11
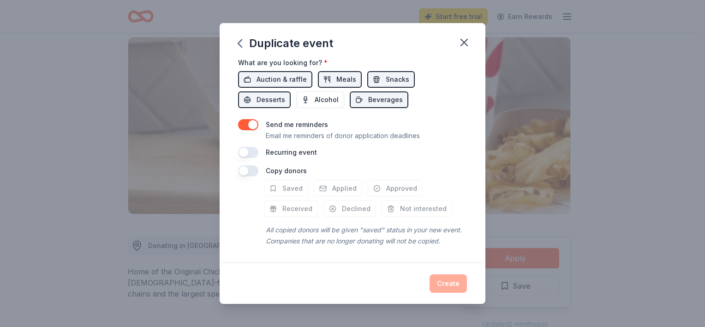
click at [254, 119] on button "button" at bounding box center [248, 124] width 20 height 11
click at [247, 119] on button "button" at bounding box center [248, 124] width 20 height 11
click at [243, 165] on button "button" at bounding box center [248, 170] width 20 height 11
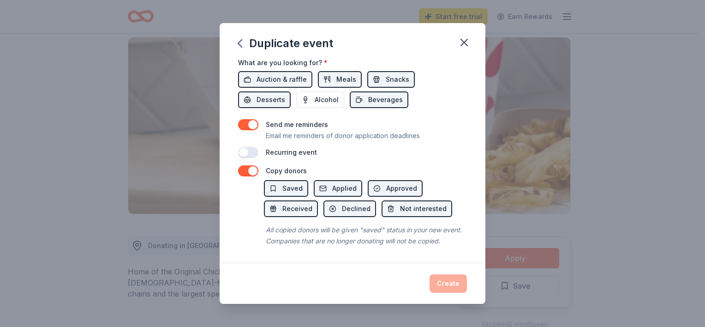
click at [245, 147] on button "button" at bounding box center [248, 152] width 20 height 11
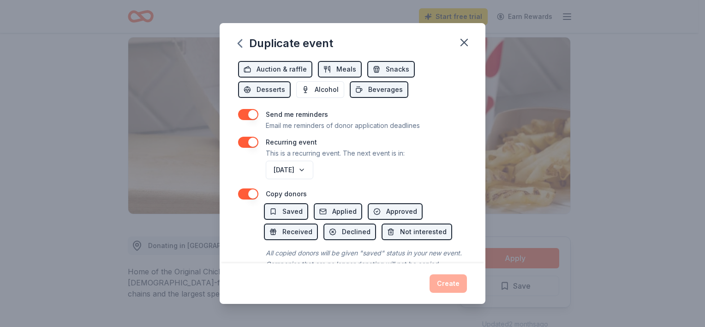
click at [392, 166] on div "September 2026" at bounding box center [365, 170] width 203 height 22
click at [313, 167] on button "September 2026" at bounding box center [290, 169] width 48 height 18
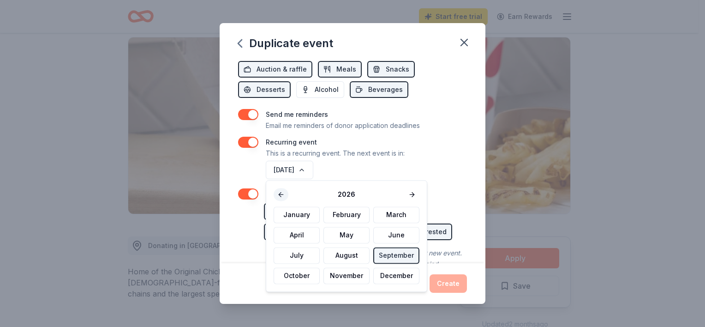
click at [278, 193] on button at bounding box center [280, 194] width 15 height 13
click at [279, 195] on div "2025" at bounding box center [346, 194] width 146 height 13
click at [384, 255] on button "September" at bounding box center [396, 255] width 46 height 17
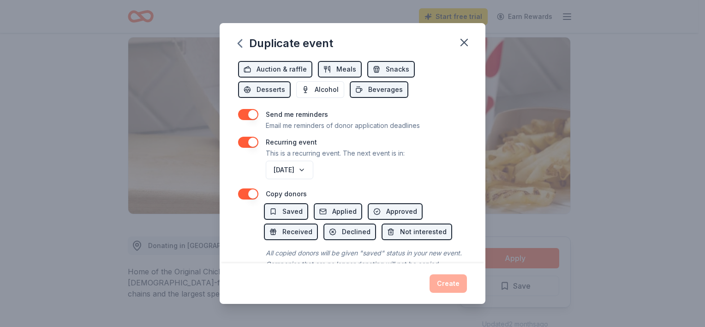
click at [421, 162] on div "September 2025" at bounding box center [365, 170] width 203 height 22
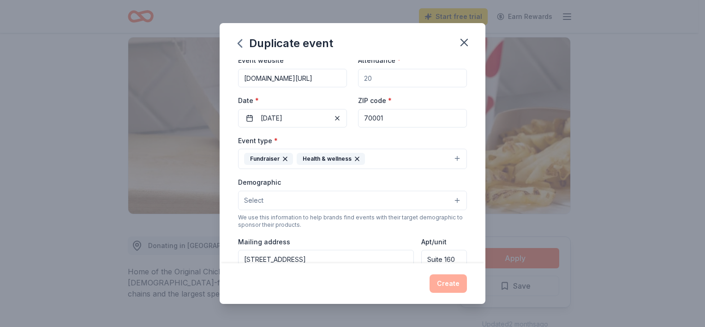
scroll to position [0, 0]
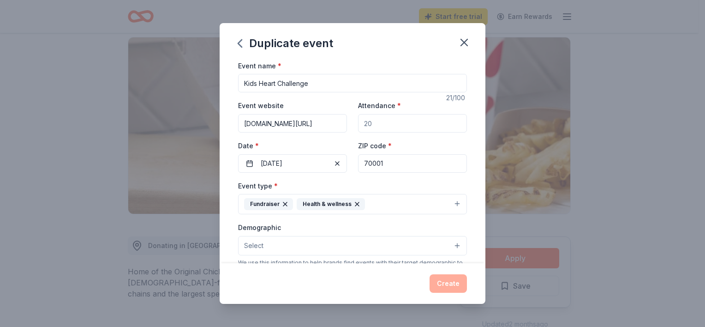
click at [332, 87] on input "Kids Heart Challenge" at bounding box center [352, 83] width 229 height 18
click at [423, 124] on input "Attendance *" at bounding box center [412, 123] width 109 height 18
click at [405, 123] on input "Attendance *" at bounding box center [412, 123] width 109 height 18
type input "4"
type input "50"
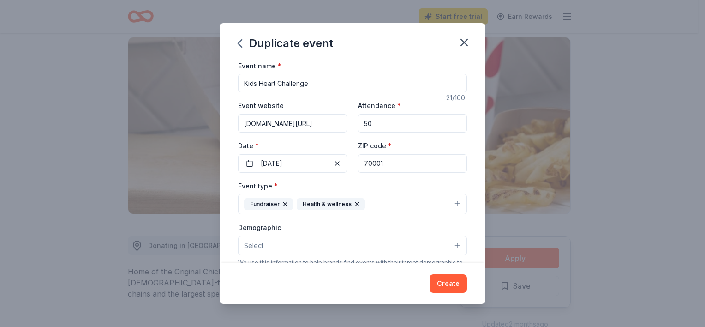
click at [412, 181] on div "Event type * Fundraiser Health & wellness" at bounding box center [352, 197] width 229 height 35
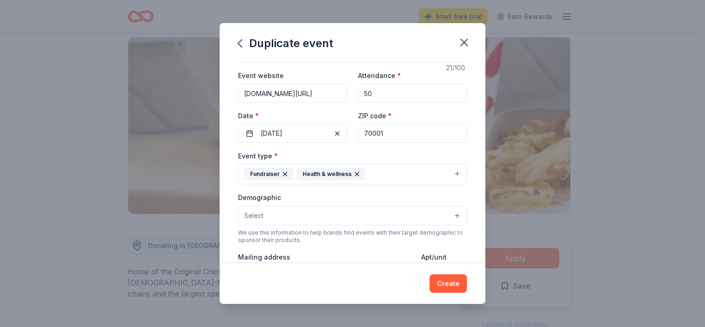
scroll to position [46, 0]
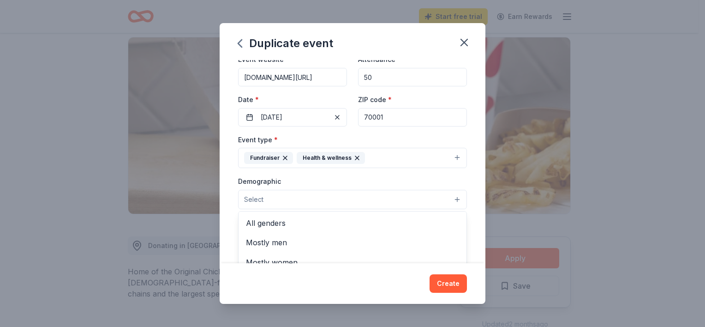
click at [332, 197] on button "Select" at bounding box center [352, 199] width 229 height 19
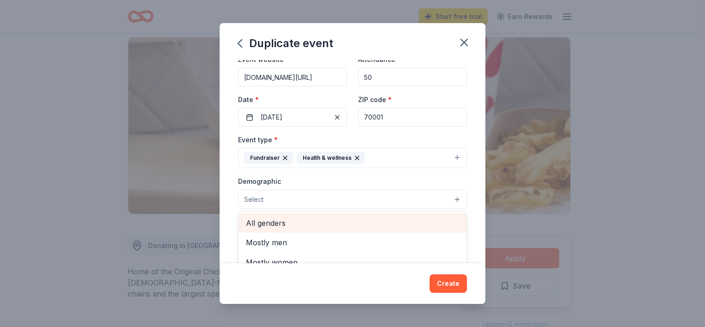
click at [285, 223] on span "All genders" at bounding box center [352, 223] width 213 height 12
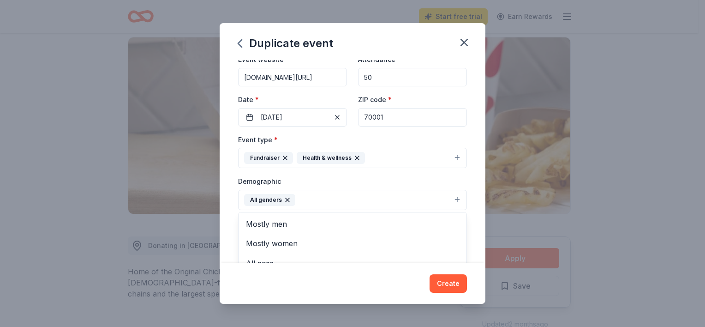
click at [451, 285] on div "Duplicate event Event name * Kids Heart Challenge 21 /100 Event website www.hea…" at bounding box center [353, 163] width 266 height 280
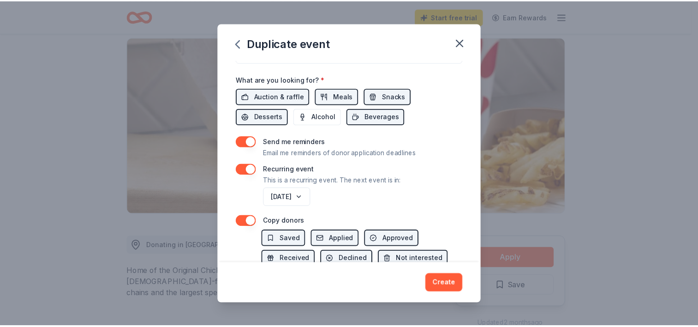
scroll to position [318, 0]
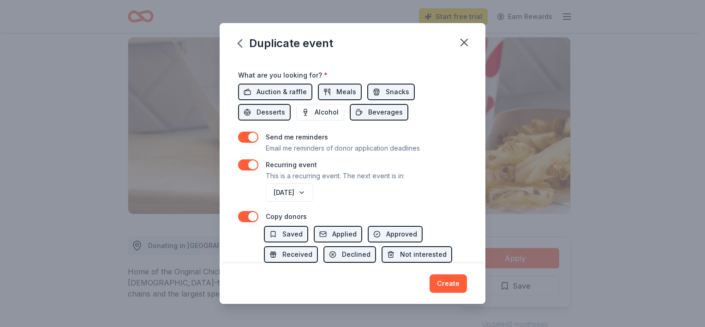
click at [255, 135] on button "button" at bounding box center [248, 136] width 20 height 11
click at [453, 284] on button "Create" at bounding box center [447, 283] width 37 height 18
click at [451, 285] on div "Create" at bounding box center [352, 283] width 229 height 18
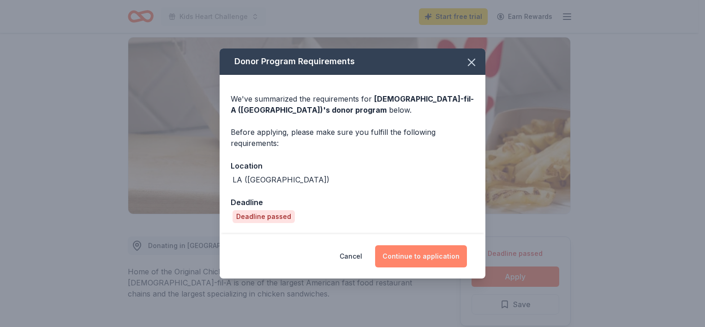
click at [430, 257] on button "Continue to application" at bounding box center [421, 256] width 92 height 22
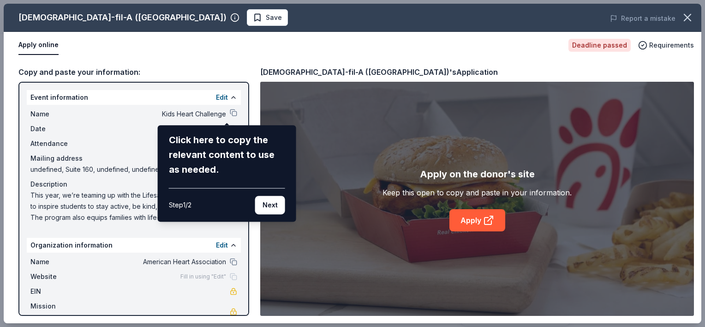
click at [390, 166] on div "Chick-fil-A (Lafayette) Save Report a mistake Apply online Deadline passed Requ…" at bounding box center [352, 163] width 697 height 319
click at [268, 206] on button "Next" at bounding box center [270, 205] width 30 height 18
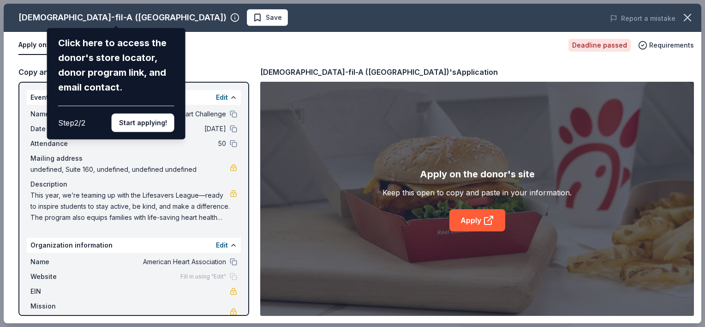
drag, startPoint x: 223, startPoint y: 45, endPoint x: 242, endPoint y: 42, distance: 18.6
click at [224, 45] on div "Chick-fil-A (Lafayette) Click here to access the donor's store locator, donor p…" at bounding box center [352, 163] width 697 height 319
click at [685, 14] on icon "button" at bounding box center [687, 17] width 13 height 13
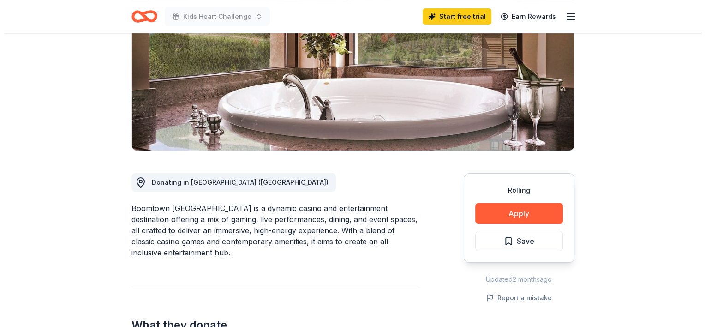
scroll to position [184, 0]
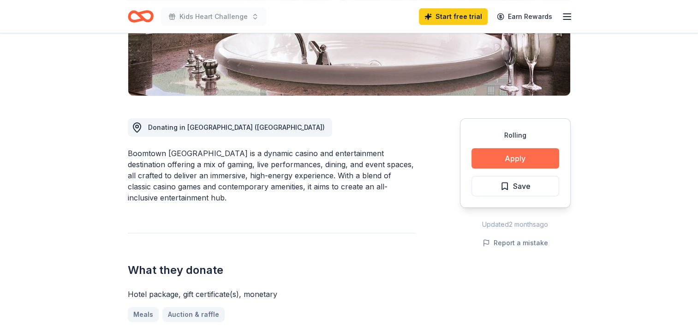
click at [517, 161] on button "Apply" at bounding box center [515, 158] width 88 height 20
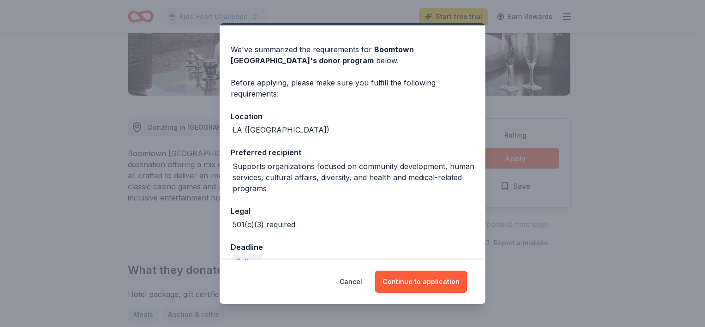
scroll to position [43, 0]
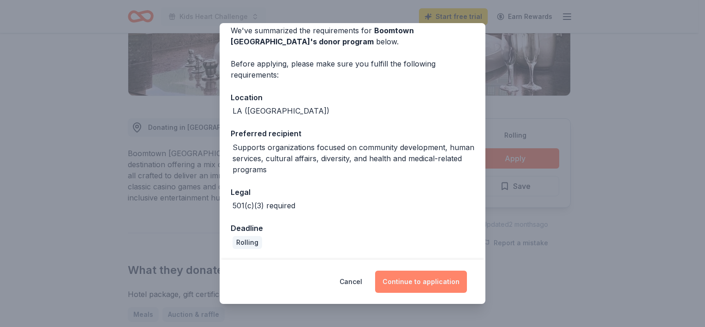
click at [420, 285] on button "Continue to application" at bounding box center [421, 281] width 92 height 22
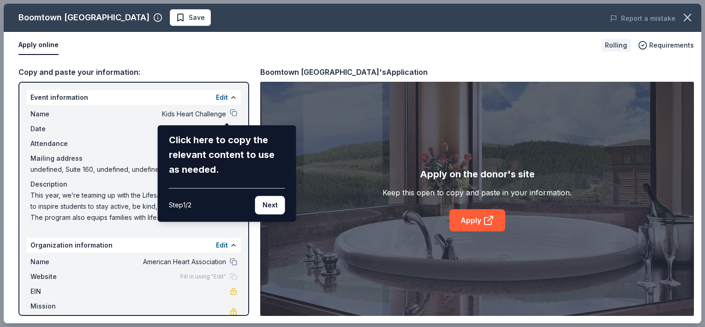
click at [386, 221] on div "Boomtown New Orleans Save Report a mistake Apply online Rolling Requirements Co…" at bounding box center [352, 163] width 697 height 319
click at [342, 199] on div "Boomtown New Orleans Save Report a mistake Apply online Rolling Requirements Co…" at bounding box center [352, 163] width 697 height 319
click at [489, 224] on div "Boomtown New Orleans Save Report a mistake Apply online Rolling Requirements Co…" at bounding box center [352, 163] width 697 height 319
click at [477, 214] on div "Boomtown New Orleans Save Report a mistake Apply online Rolling Requirements Co…" at bounding box center [352, 163] width 697 height 319
click at [269, 203] on button "Next" at bounding box center [270, 205] width 30 height 18
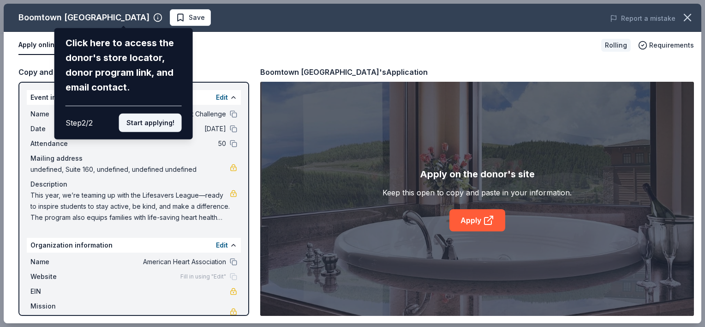
click at [154, 120] on button "Start applying!" at bounding box center [150, 122] width 63 height 18
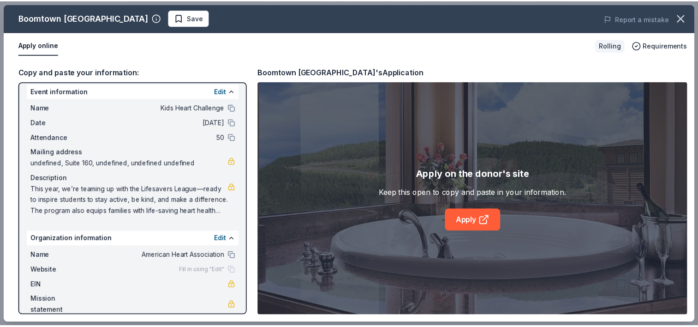
scroll to position [0, 0]
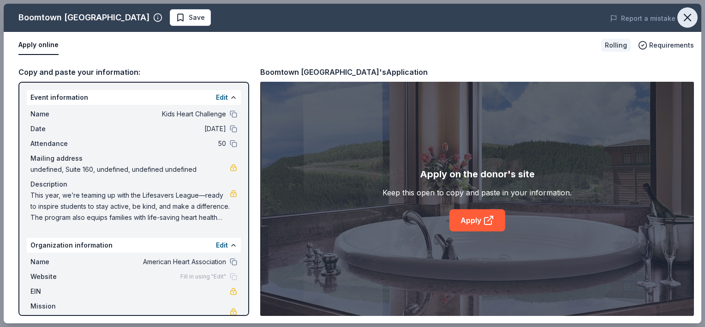
click at [688, 18] on icon "button" at bounding box center [687, 17] width 13 height 13
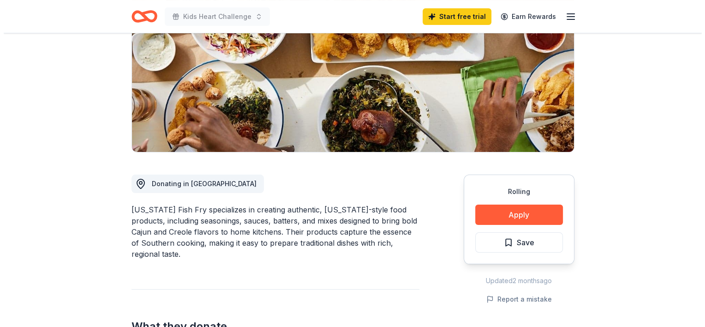
scroll to position [138, 0]
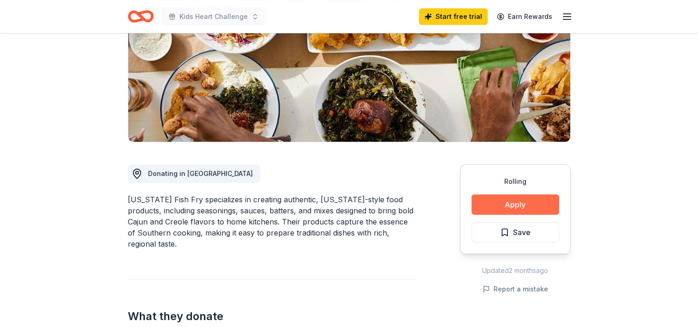
click at [511, 205] on button "Apply" at bounding box center [515, 204] width 88 height 20
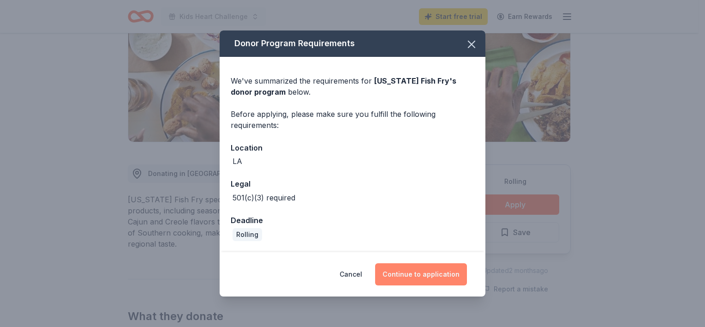
click at [431, 273] on button "Continue to application" at bounding box center [421, 274] width 92 height 22
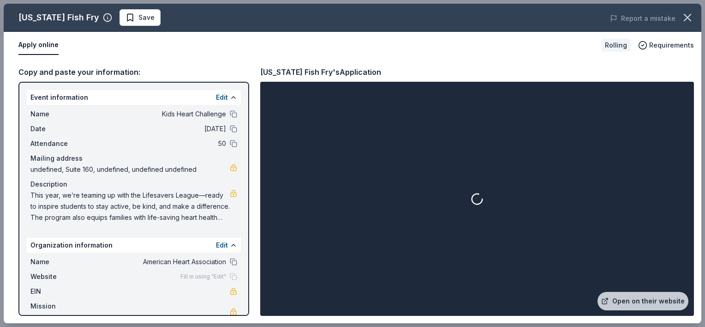
click at [488, 55] on div "Apply online Rolling Requirements" at bounding box center [352, 45] width 697 height 27
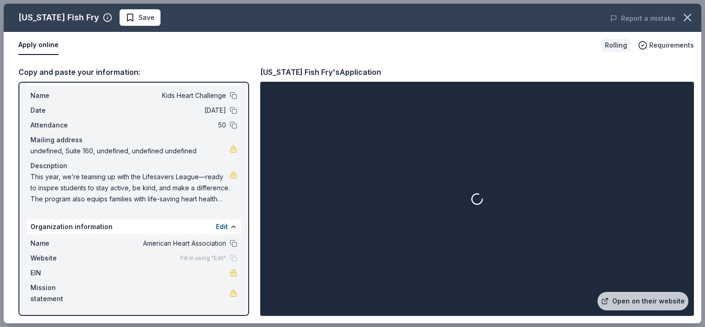
scroll to position [0, 0]
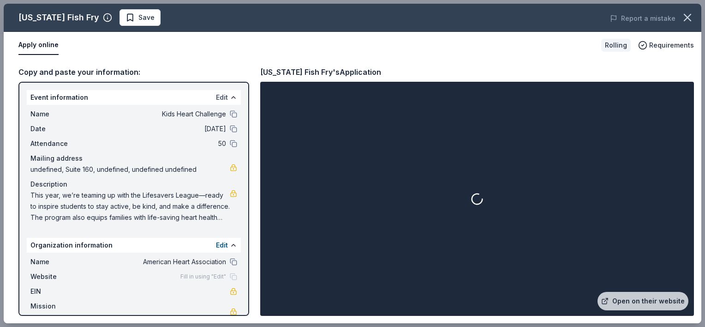
click at [220, 97] on button "Edit" at bounding box center [222, 97] width 12 height 11
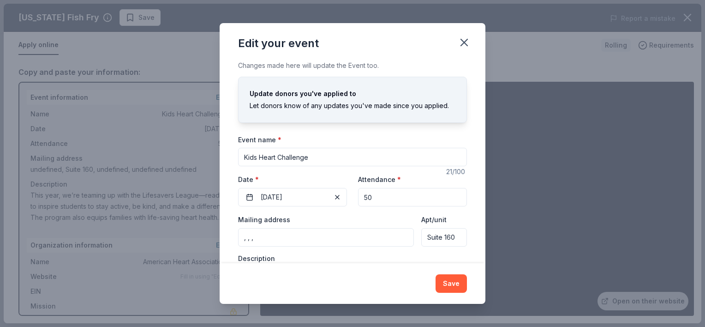
click at [444, 280] on button "Save" at bounding box center [450, 283] width 31 height 18
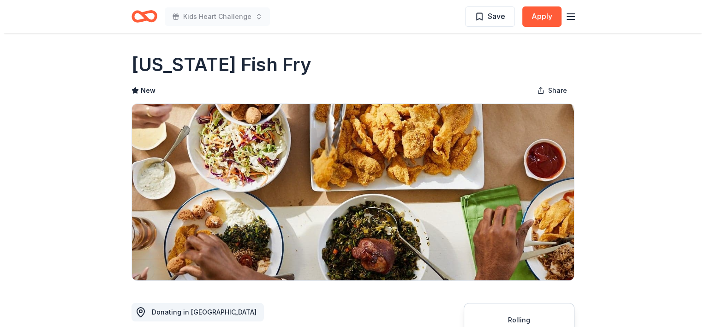
scroll to position [138, 0]
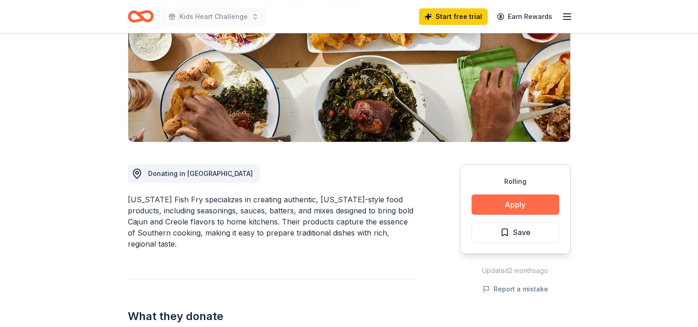
click at [514, 205] on button "Apply" at bounding box center [515, 204] width 88 height 20
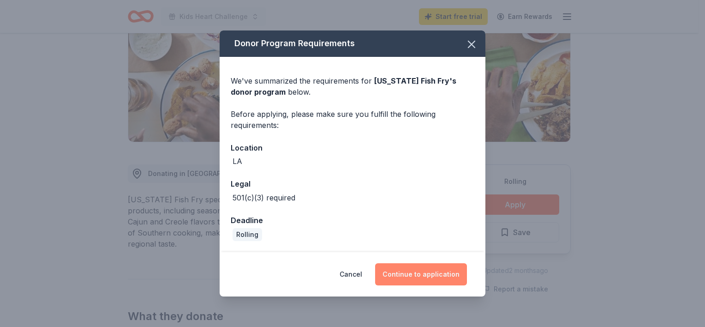
click at [435, 279] on button "Continue to application" at bounding box center [421, 274] width 92 height 22
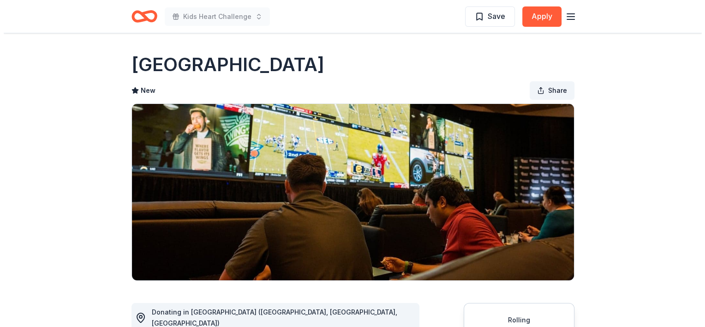
scroll to position [138, 0]
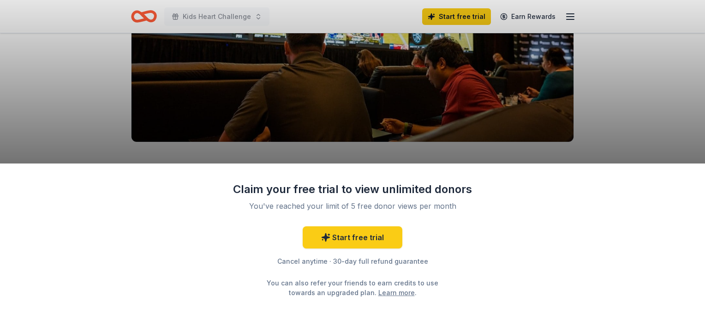
click at [619, 114] on div "Claim your free trial to view unlimited donors You've reached your limit of 5 f…" at bounding box center [352, 163] width 705 height 327
click at [594, 117] on div "Claim your free trial to view unlimited donors You've reached your limit of 5 f…" at bounding box center [352, 163] width 705 height 327
click at [593, 77] on div "Claim your free trial to view unlimited donors You've reached your limit of 5 f…" at bounding box center [352, 163] width 705 height 327
